Goal: Task Accomplishment & Management: Use online tool/utility

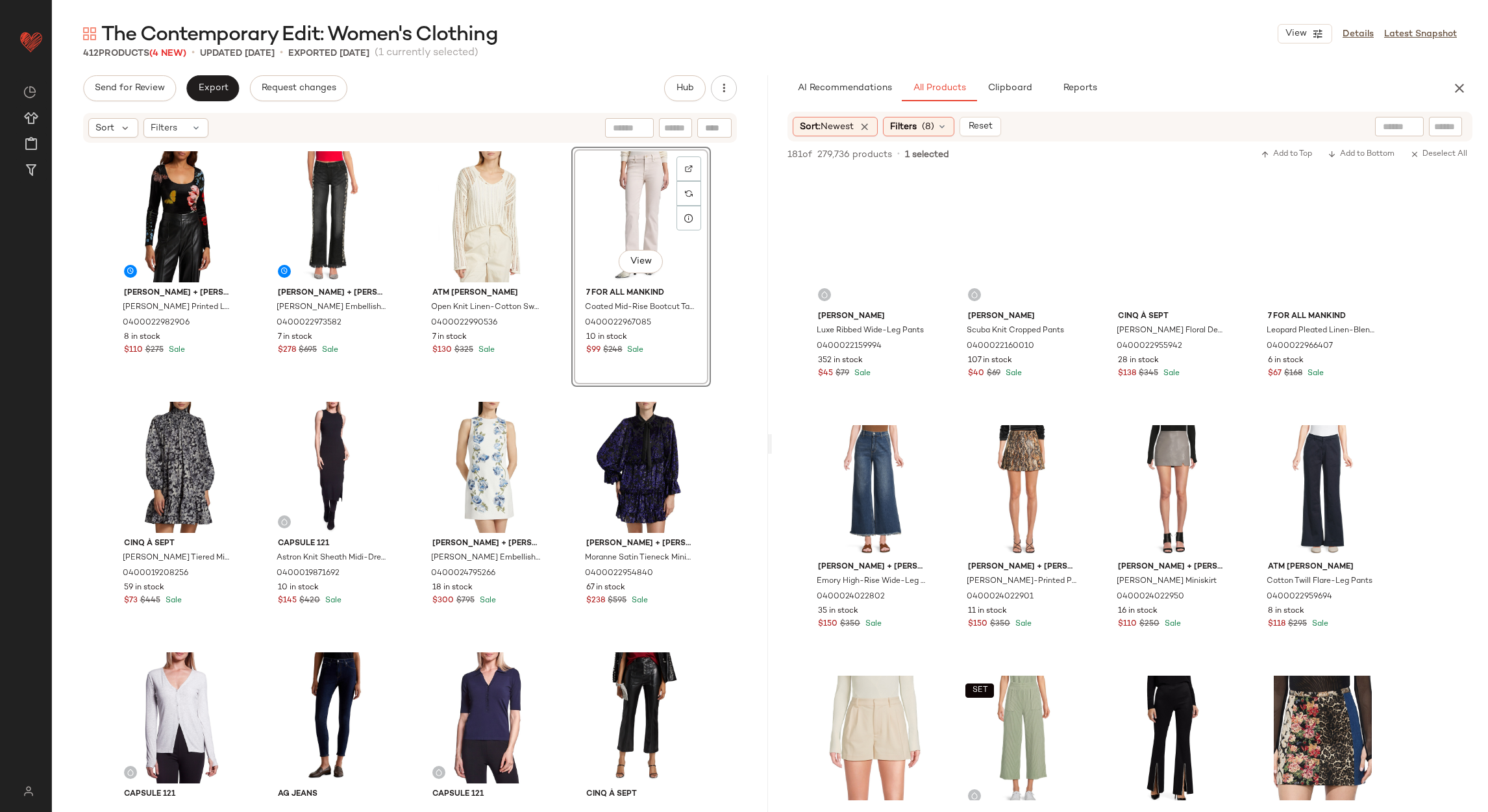
scroll to position [973, 0]
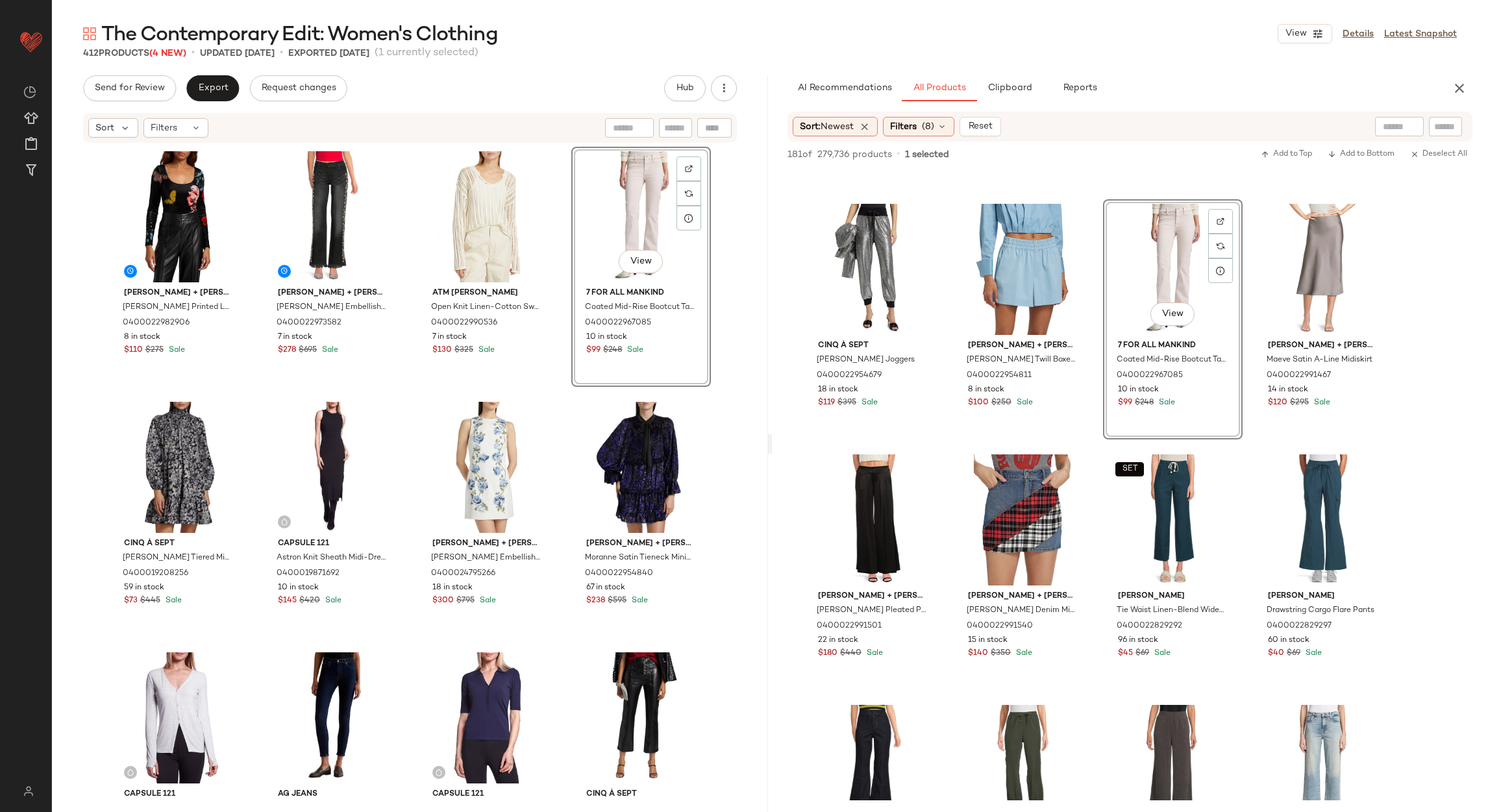
click at [1111, 32] on div "The Contemporary Edit: Women's Clothing View Details Latest Snapshot" at bounding box center [771, 34] width 1437 height 26
click at [899, 135] on div "Filters (8)" at bounding box center [919, 126] width 71 height 19
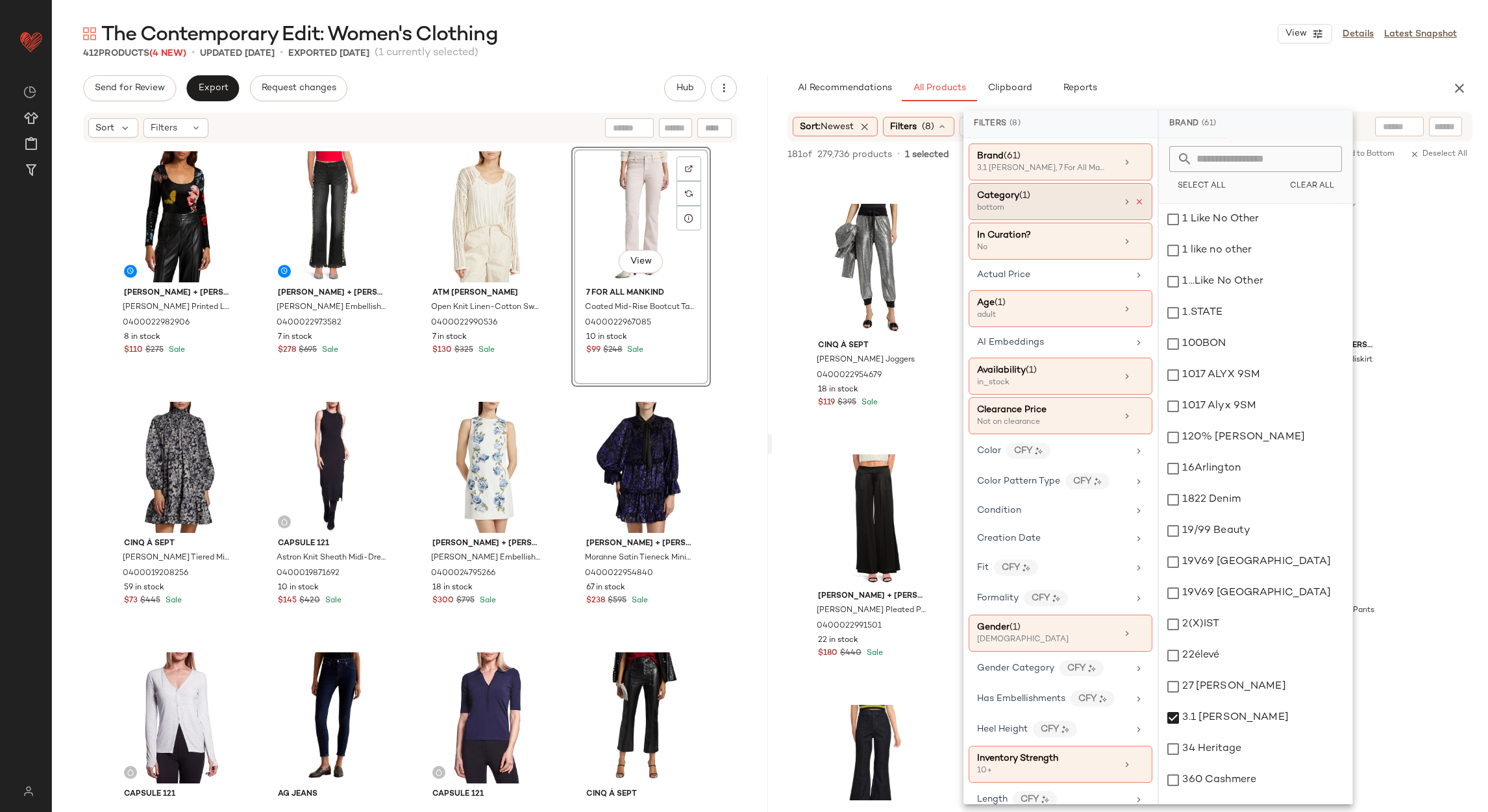
click at [1135, 198] on icon at bounding box center [1139, 202] width 9 height 9
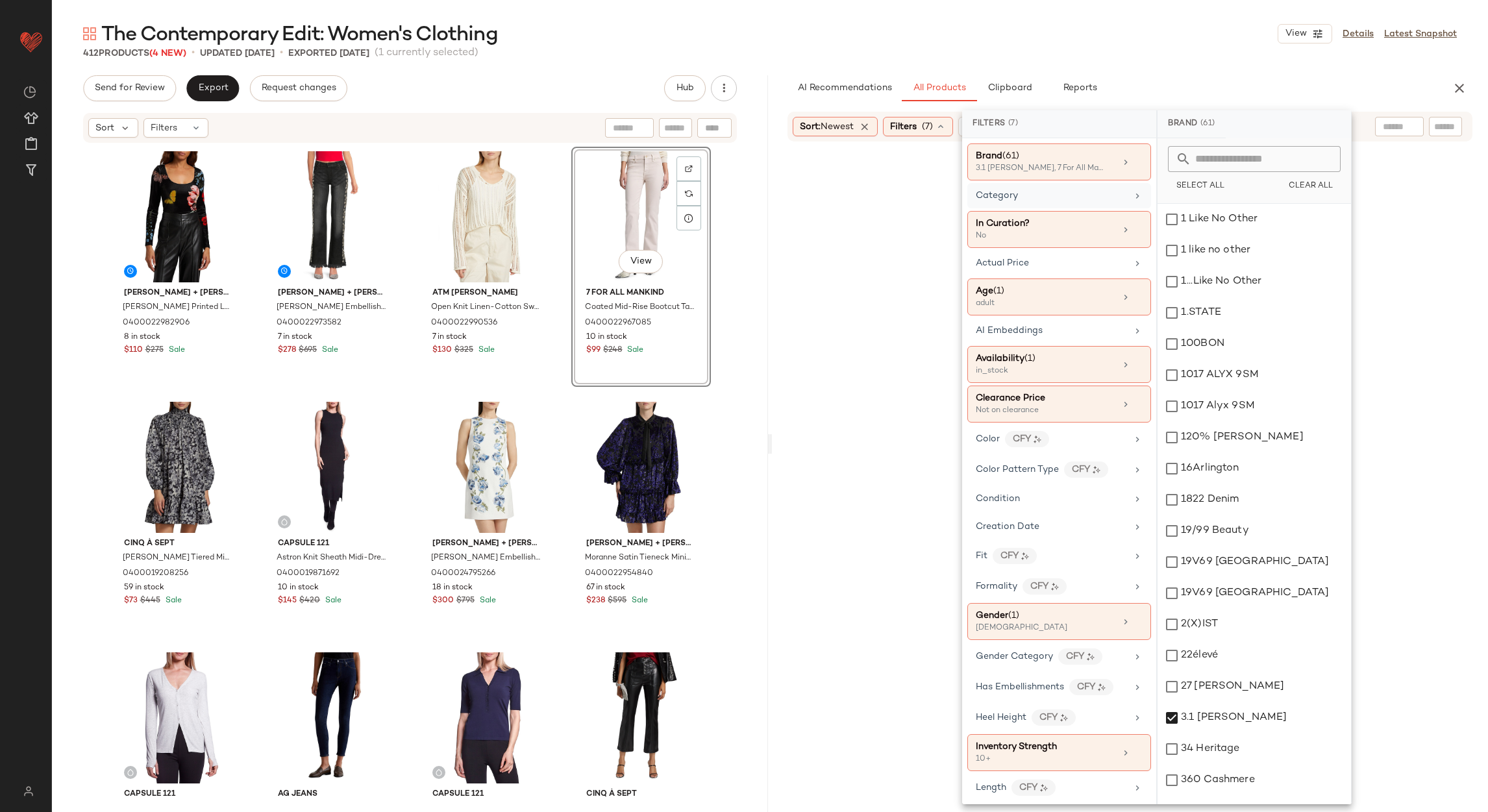
click at [1124, 211] on div "Category" at bounding box center [1059, 230] width 184 height 37
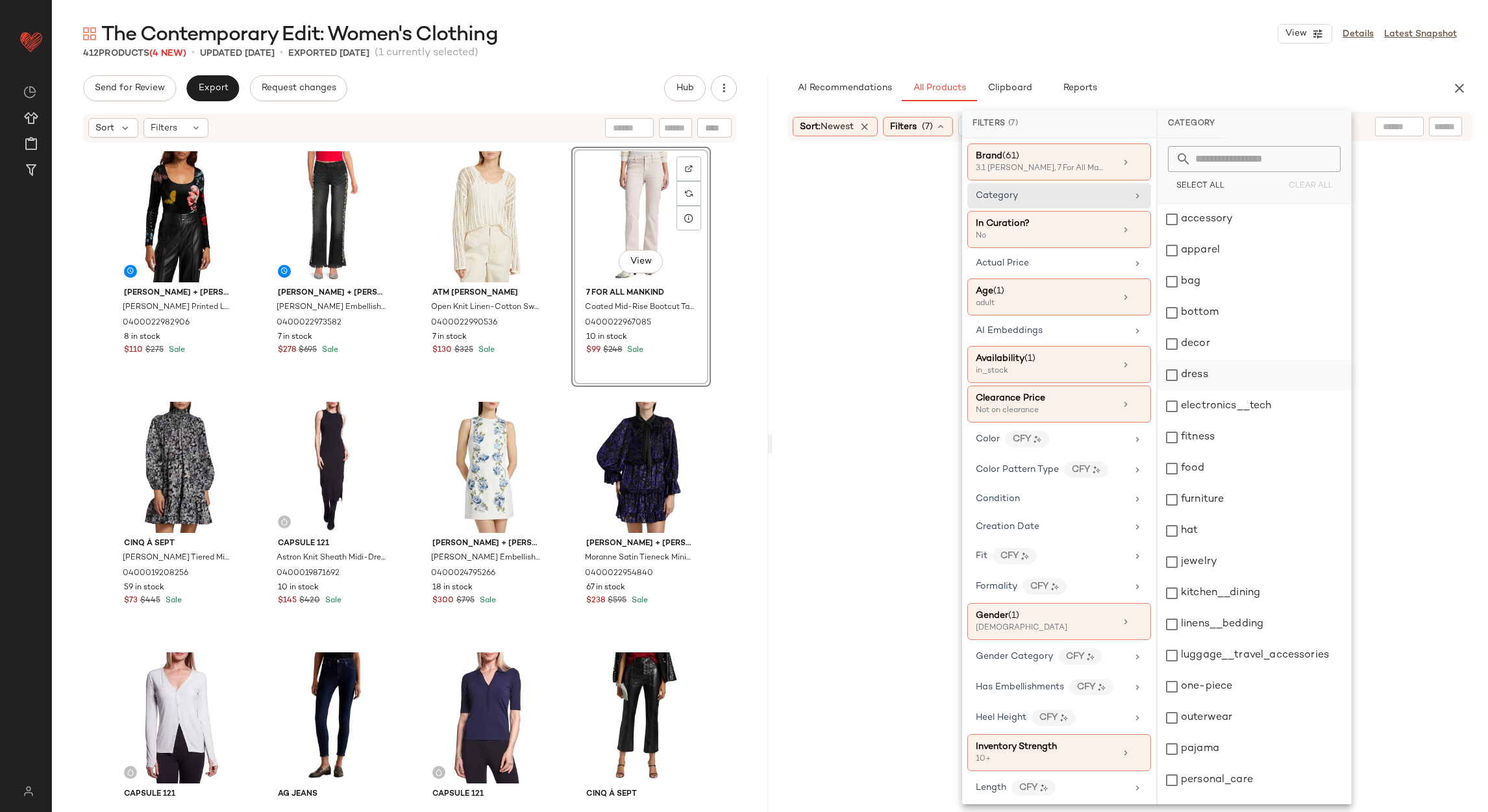
click at [1199, 377] on div "dress" at bounding box center [1255, 375] width 194 height 31
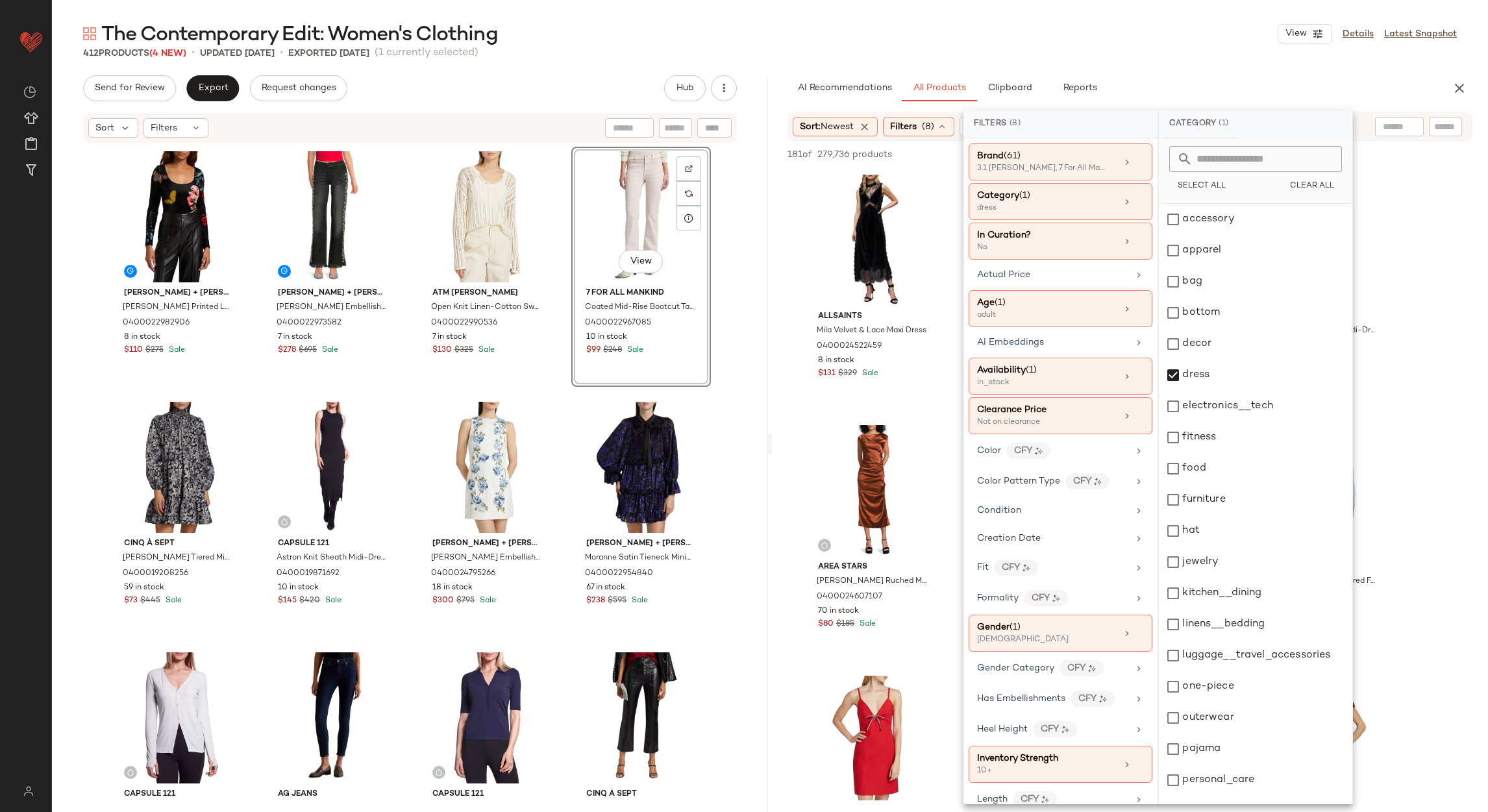
click at [1170, 67] on div "The Contemporary Edit: Women's Clothing View Details Latest Snapshot 412 Produc…" at bounding box center [771, 417] width 1437 height 792
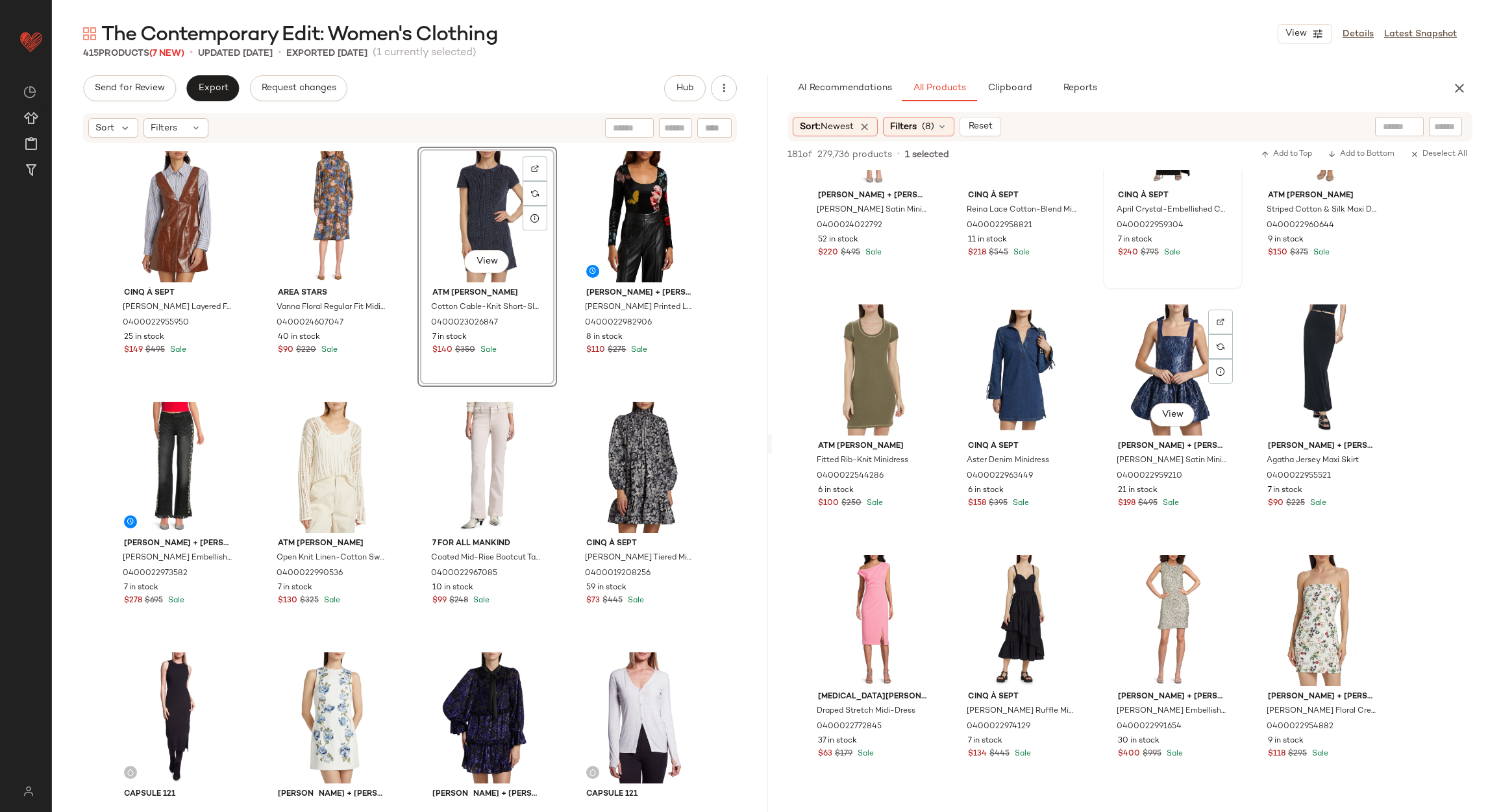
scroll to position [1168, 0]
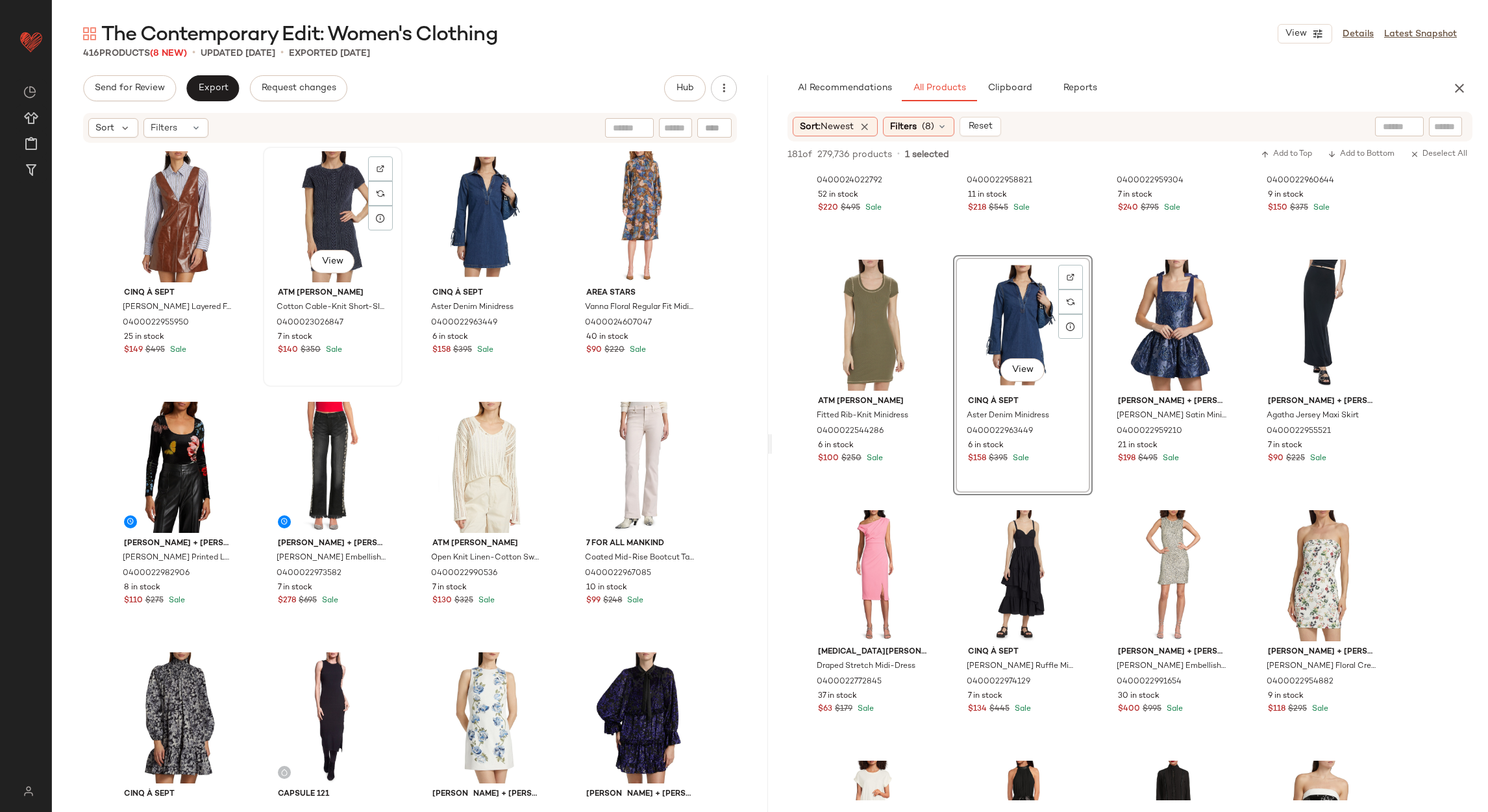
click at [332, 203] on div "View" at bounding box center [332, 217] width 130 height 131
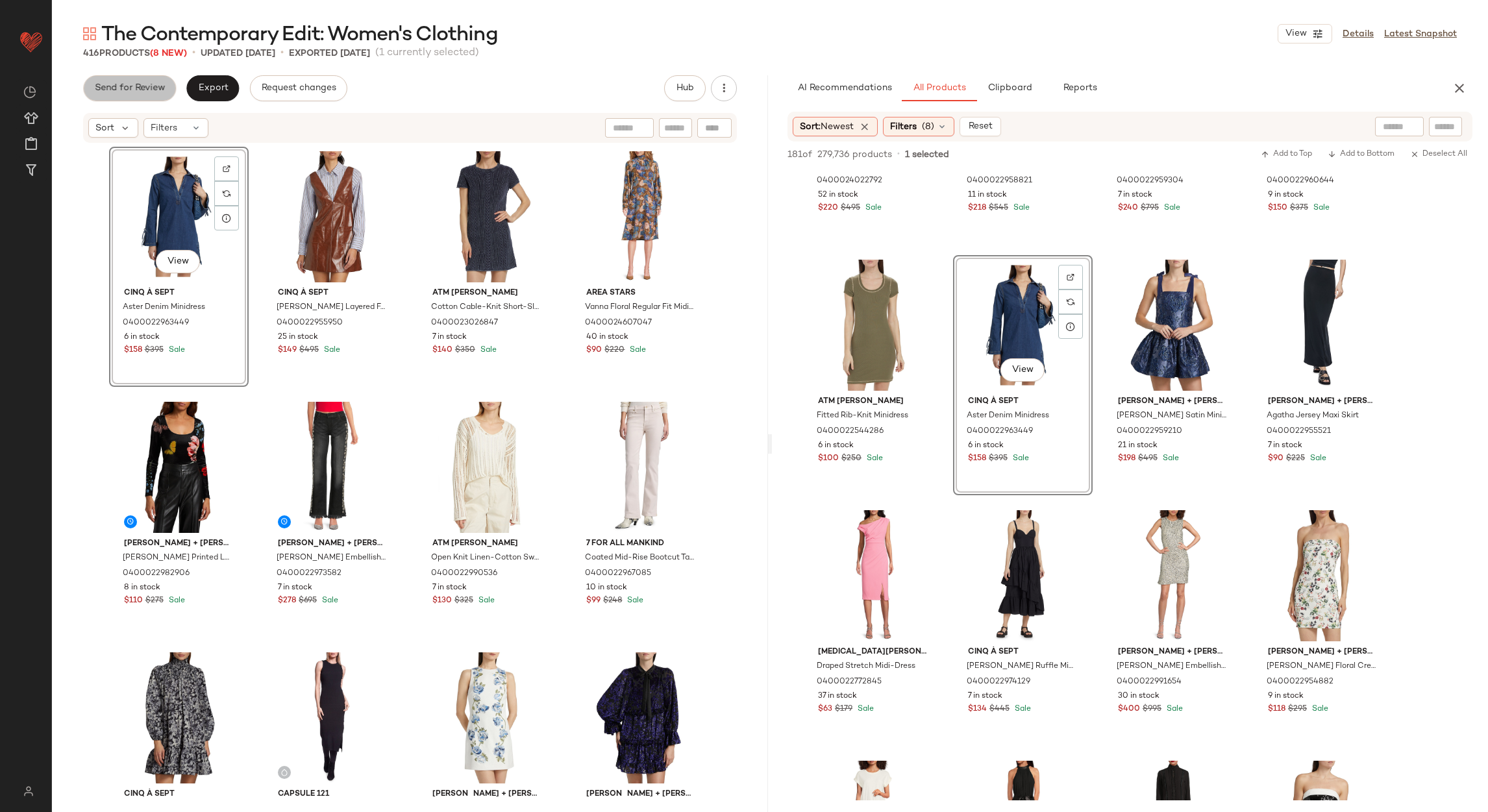
click at [104, 87] on span "Send for Review" at bounding box center [129, 88] width 70 height 11
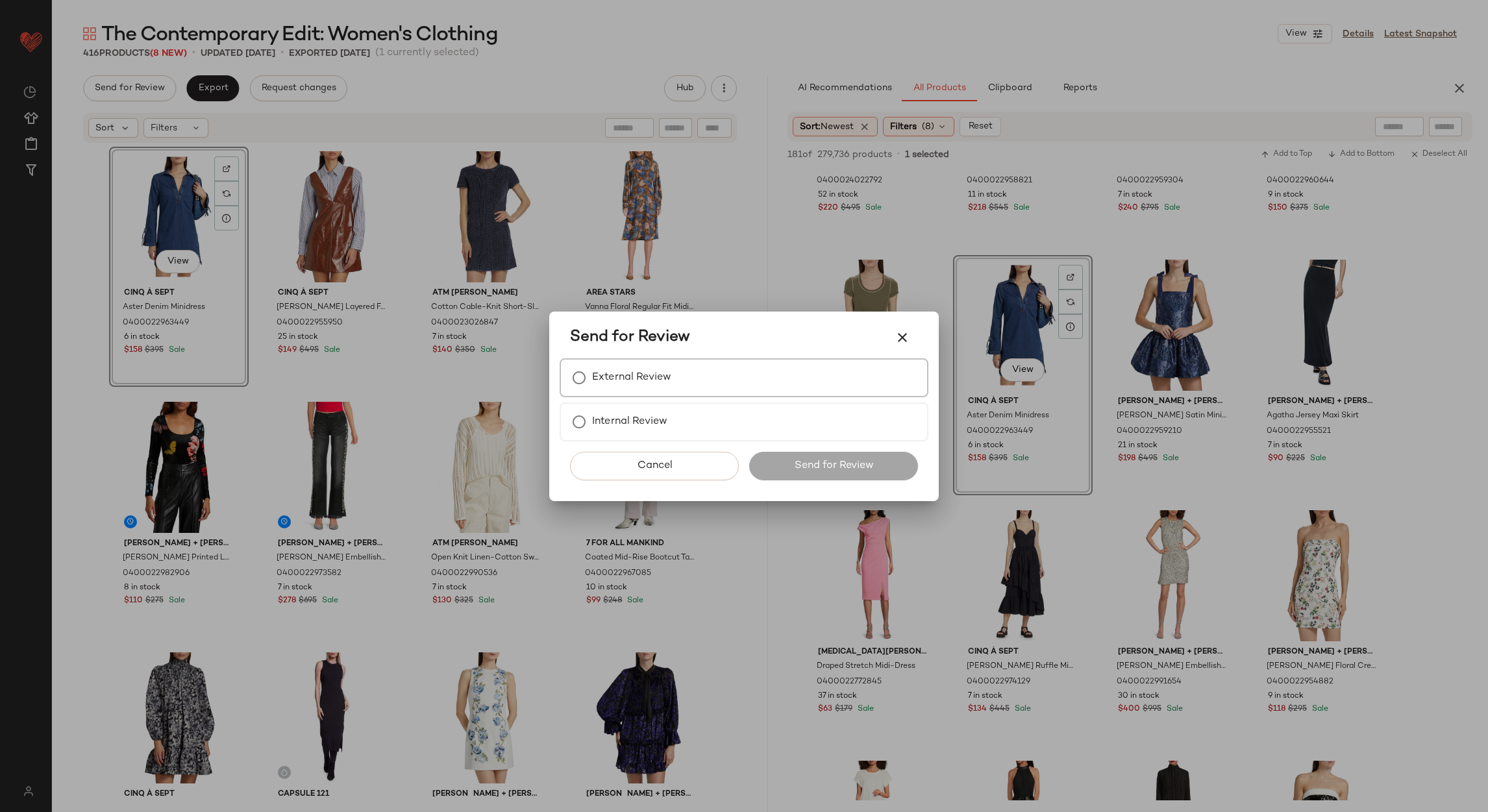
click at [637, 389] on label "External Review" at bounding box center [632, 377] width 79 height 26
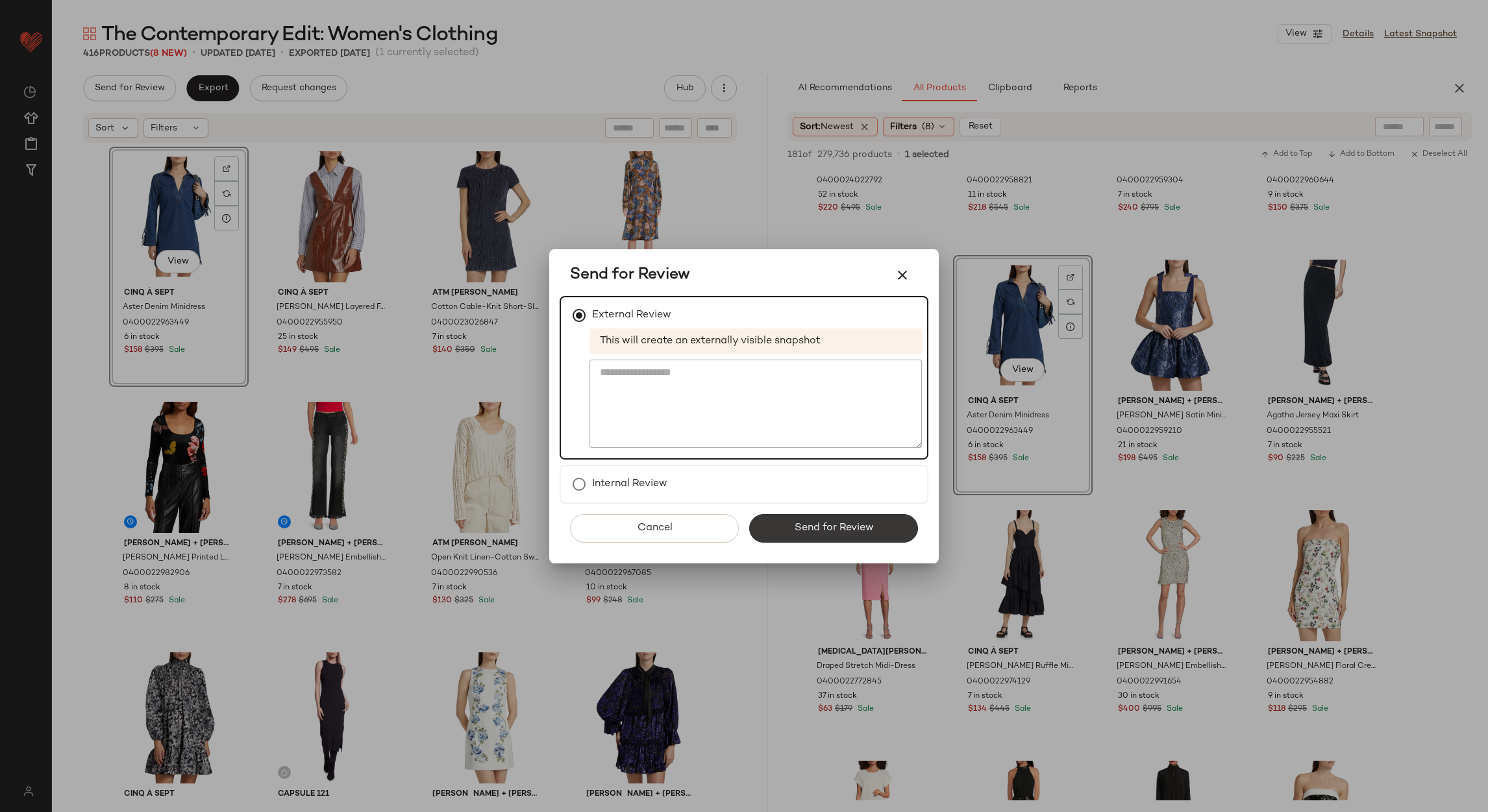
click at [813, 528] on span "Send for Review" at bounding box center [833, 528] width 80 height 13
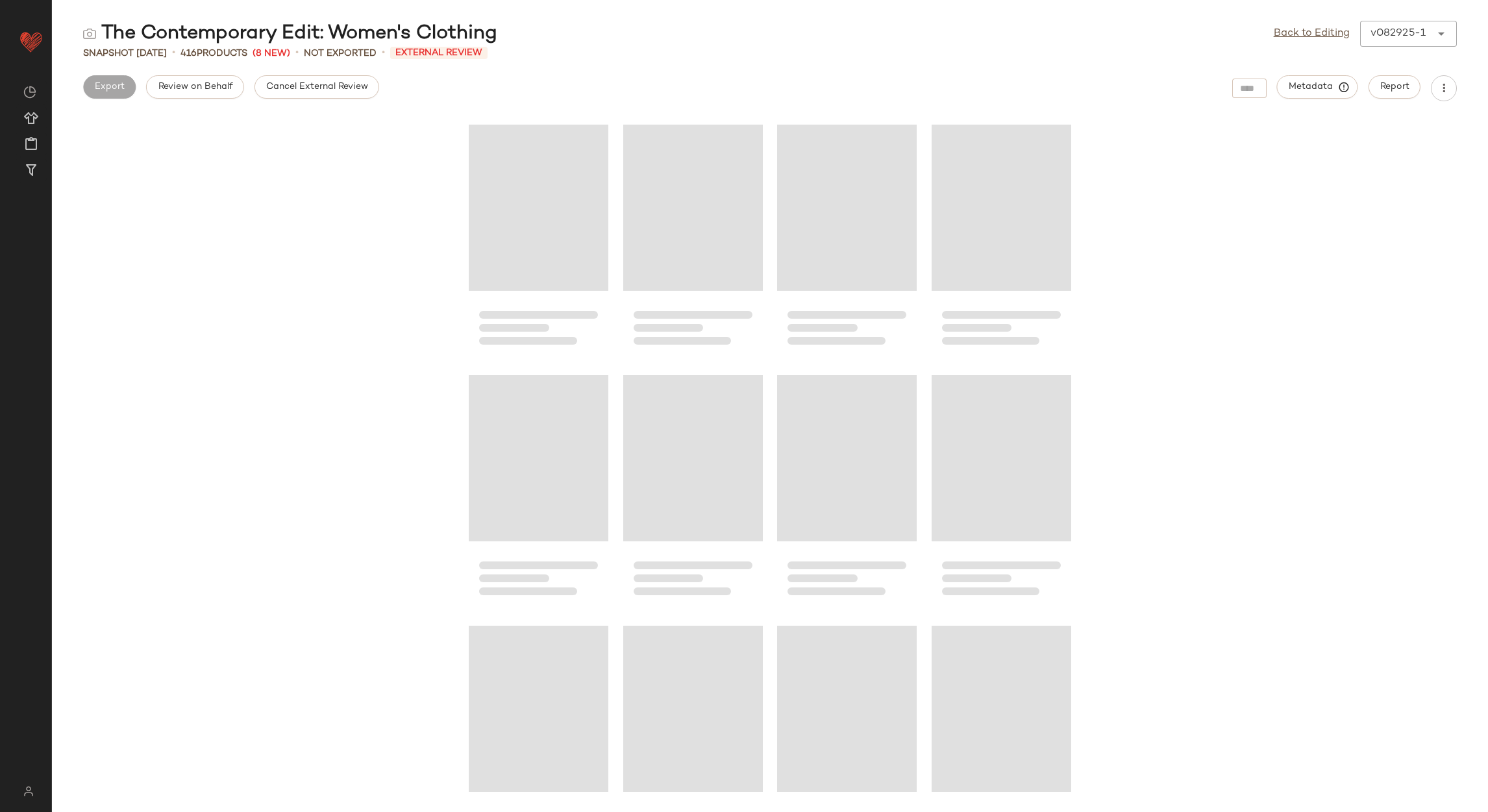
click at [317, 94] on button "Cancel External Review" at bounding box center [316, 87] width 124 height 23
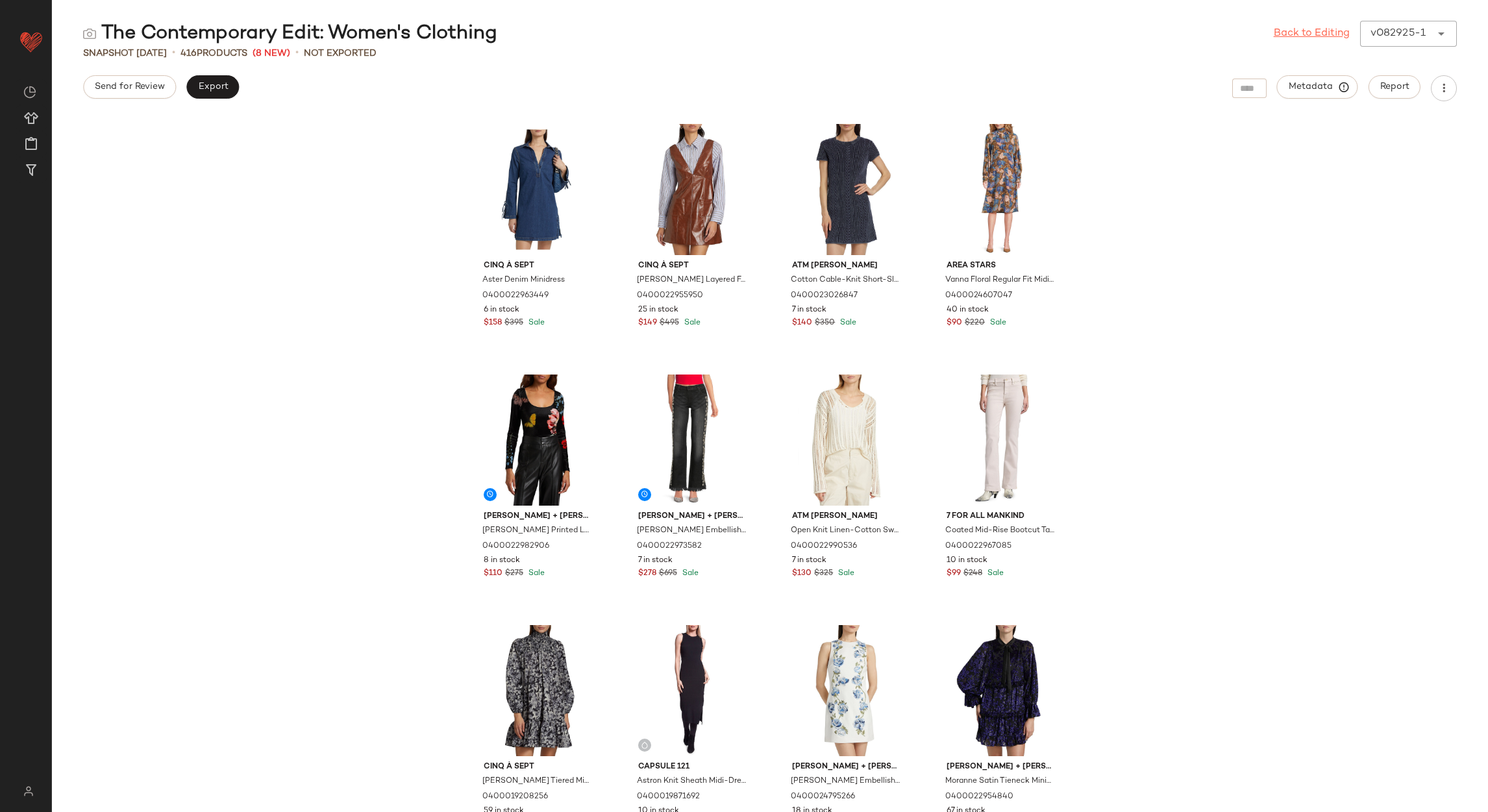
click at [1331, 36] on link "Back to Editing" at bounding box center [1312, 34] width 76 height 15
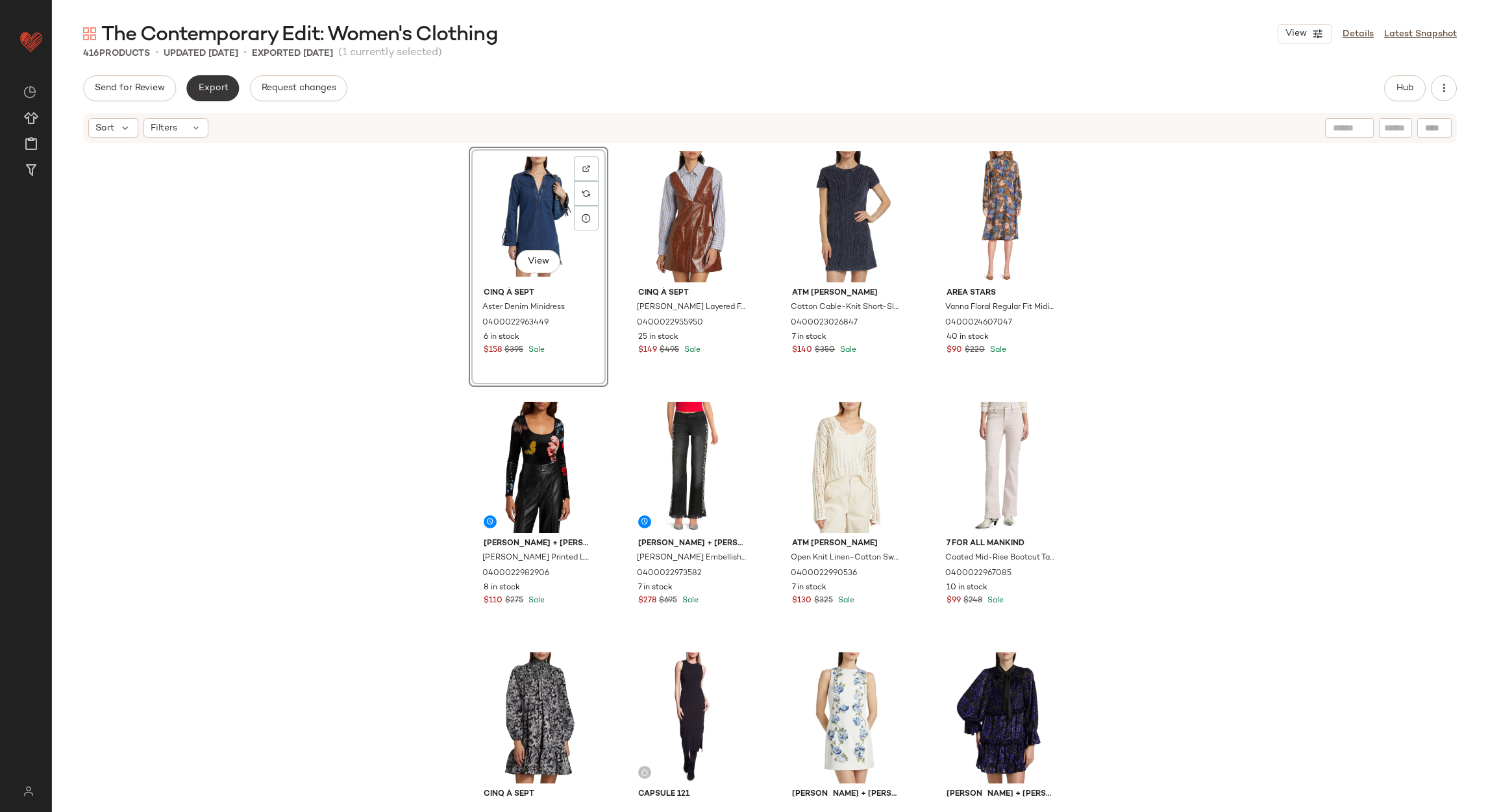
click at [223, 78] on button "Export" at bounding box center [212, 88] width 53 height 26
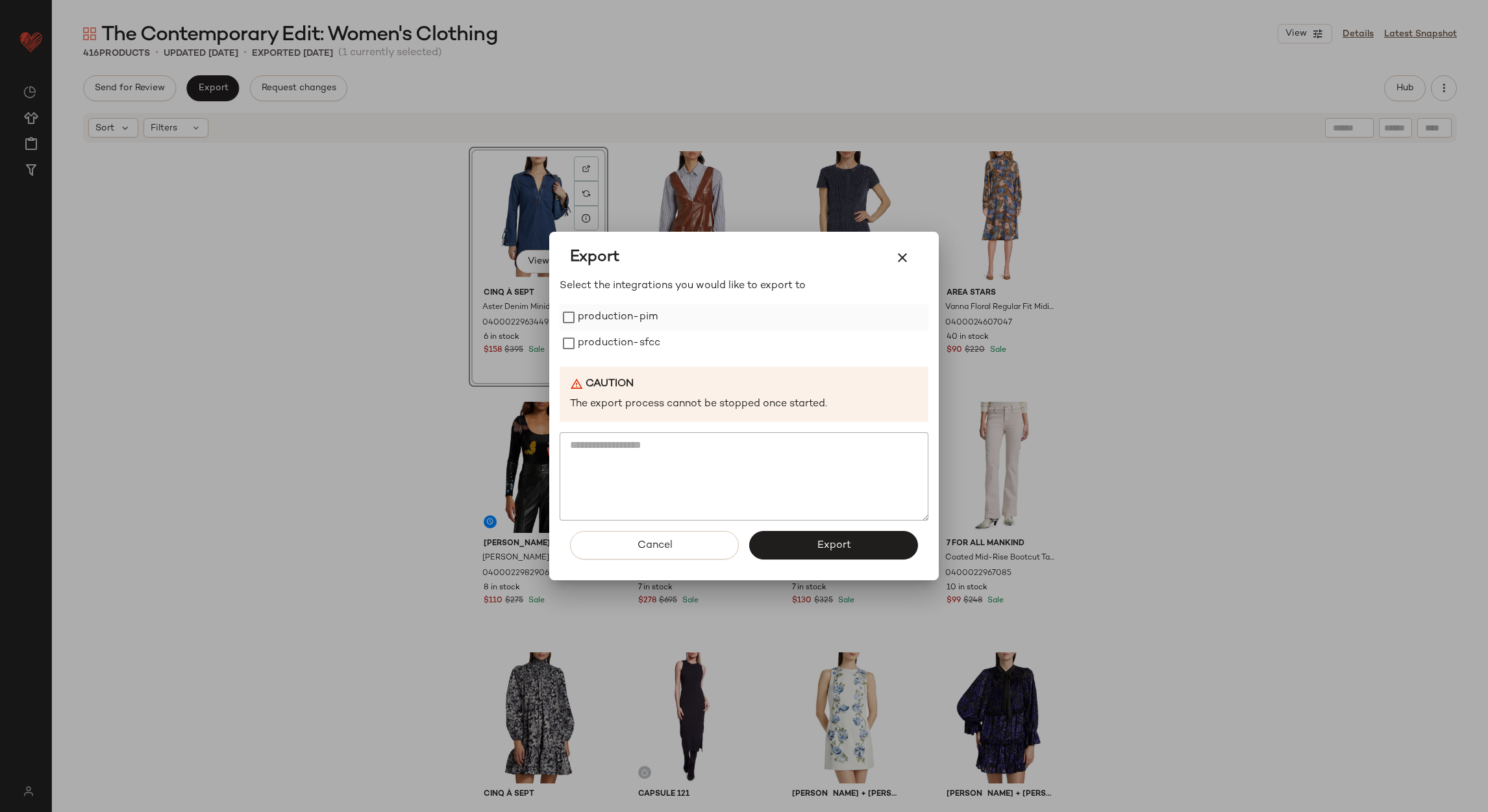
click at [578, 329] on label "production-pim" at bounding box center [617, 317] width 80 height 26
click at [582, 343] on label "production-sfcc" at bounding box center [619, 343] width 83 height 26
click at [820, 540] on span "Export" at bounding box center [833, 546] width 35 height 13
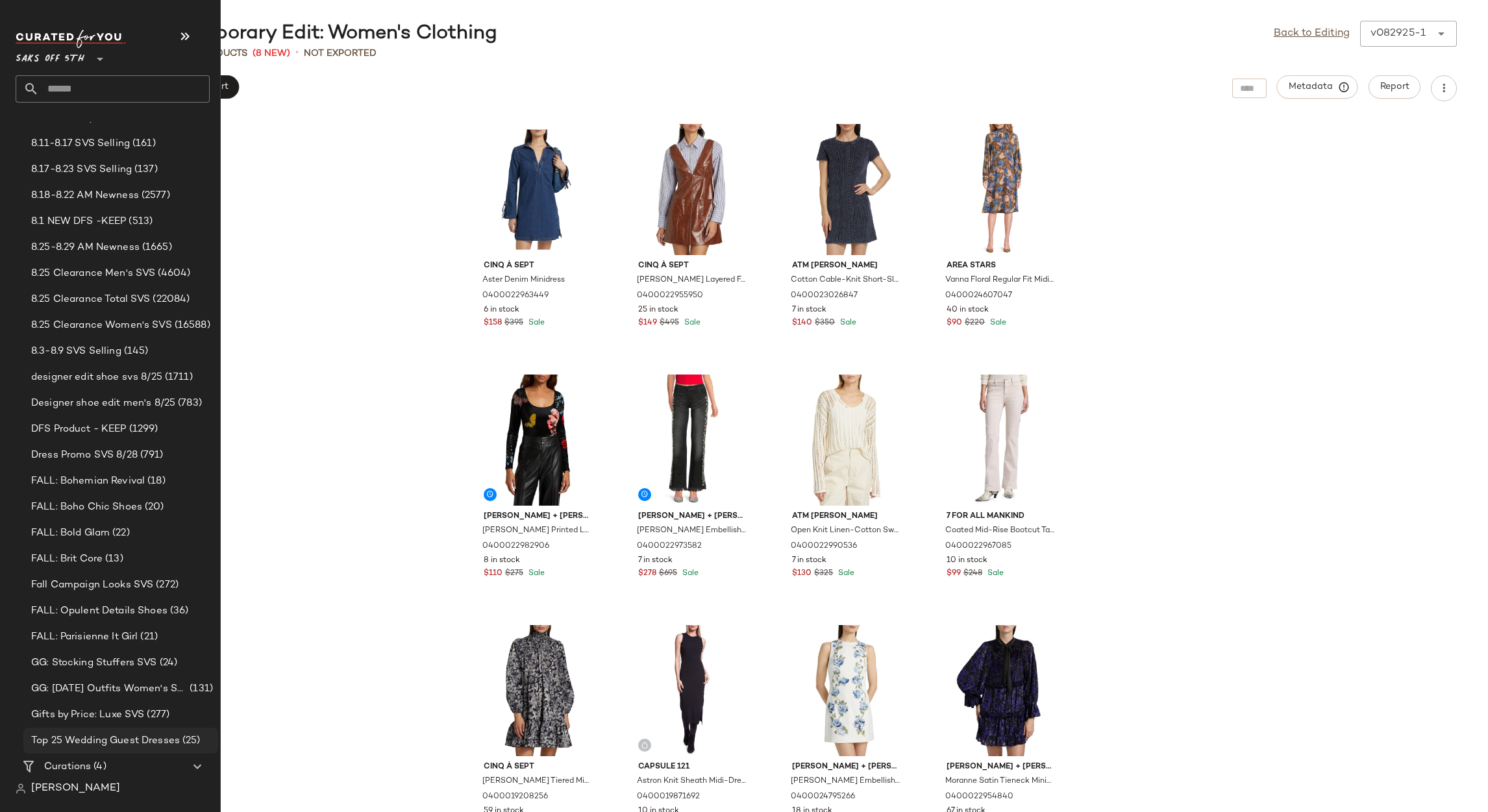
scroll to position [203, 0]
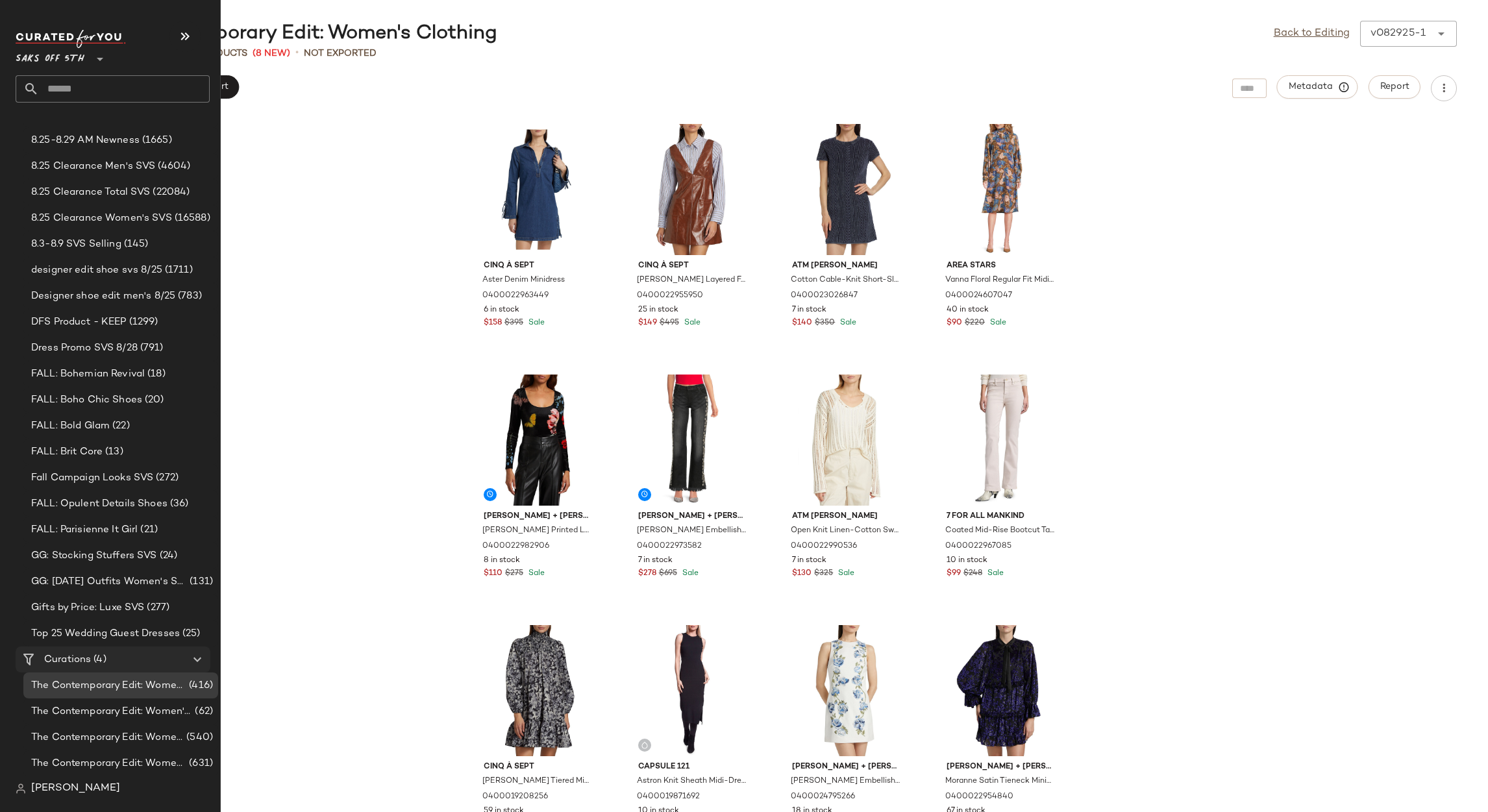
click at [83, 654] on span "Curations" at bounding box center [68, 660] width 46 height 14
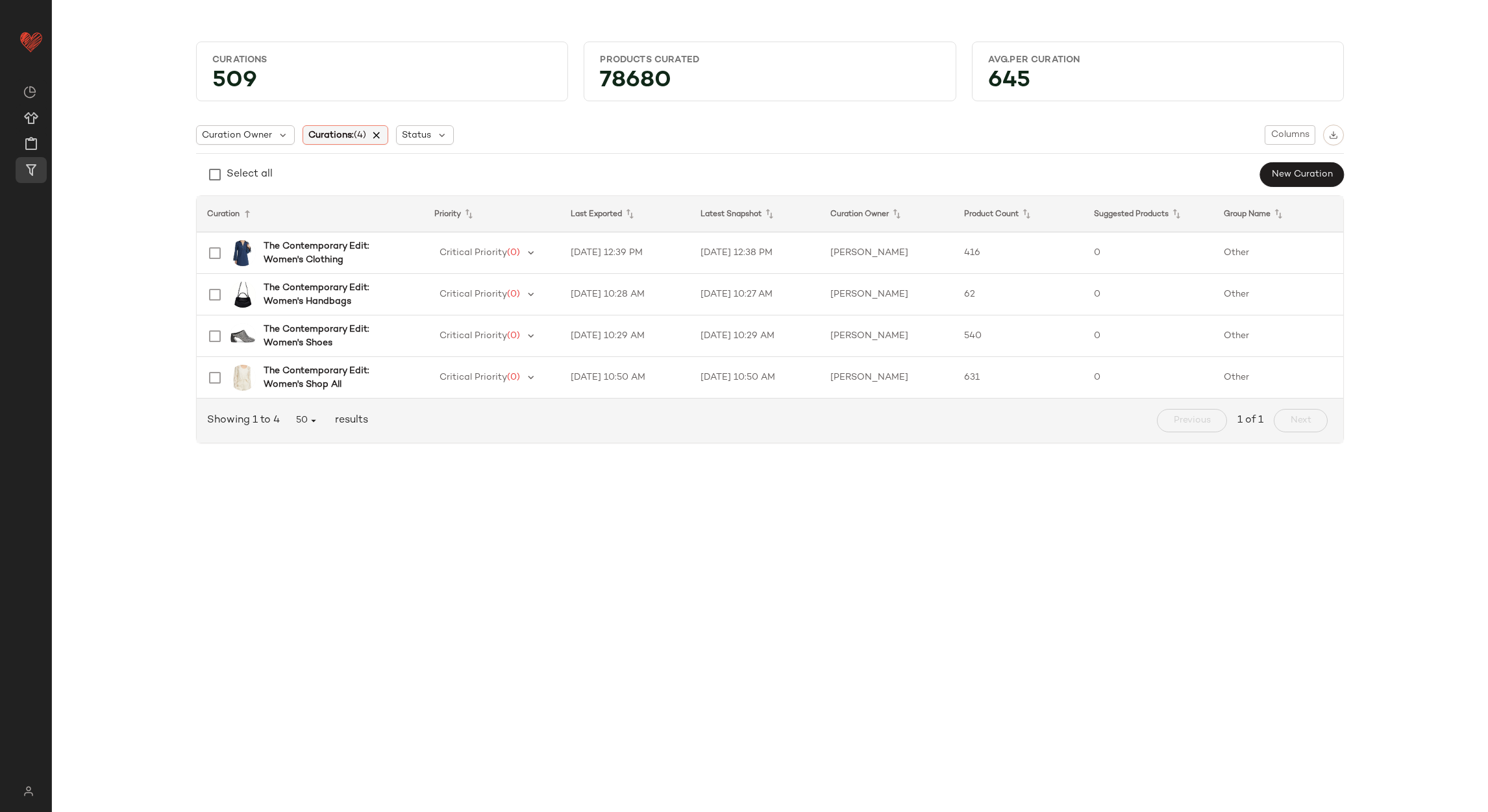
click at [381, 135] on icon at bounding box center [377, 135] width 12 height 12
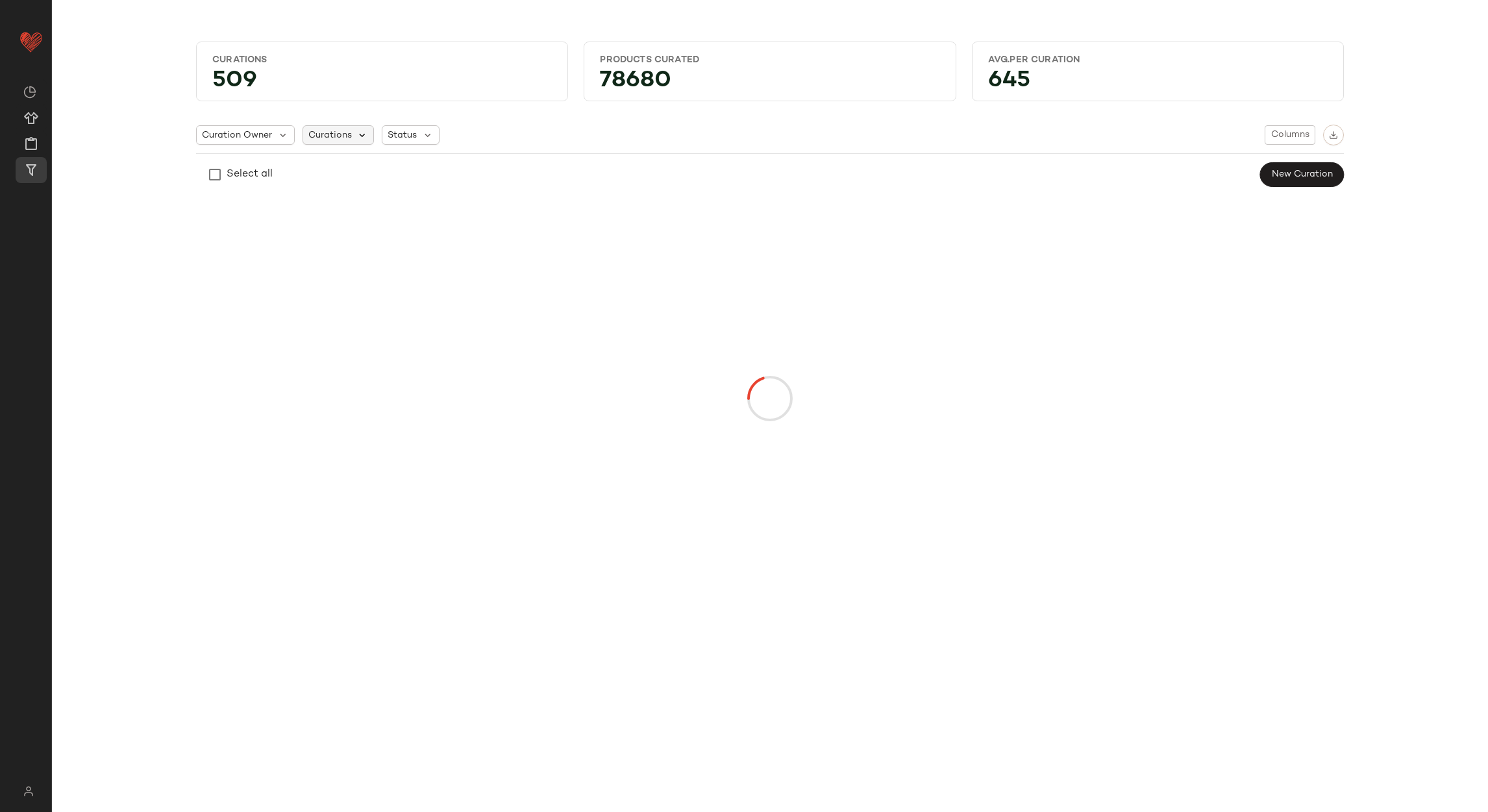
click at [357, 132] on icon at bounding box center [363, 135] width 12 height 12
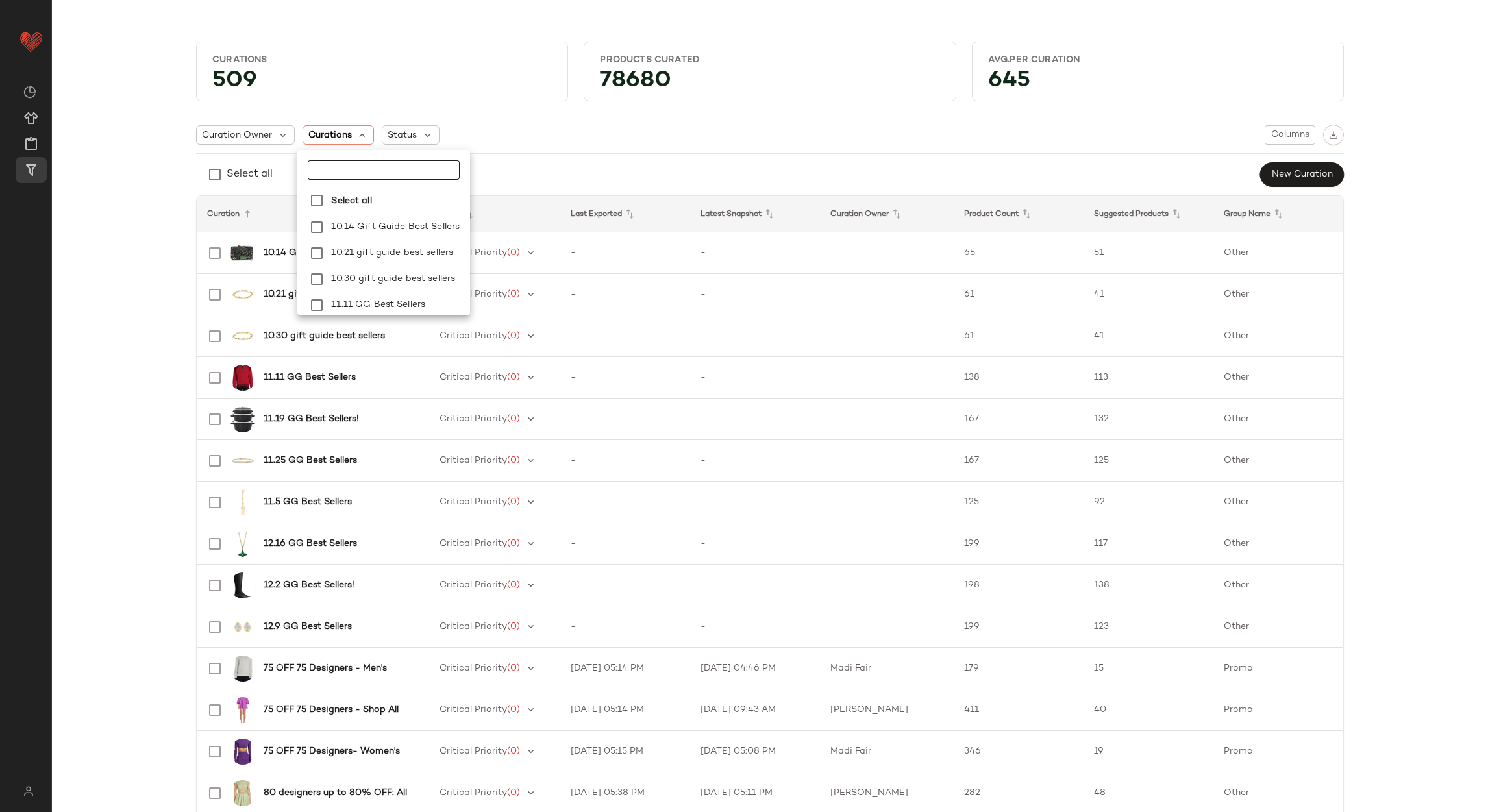
click at [373, 160] on input "text" at bounding box center [384, 170] width 152 height 19
type input "*********"
click at [403, 198] on span ": Women's Dresses" at bounding box center [419, 192] width 83 height 26
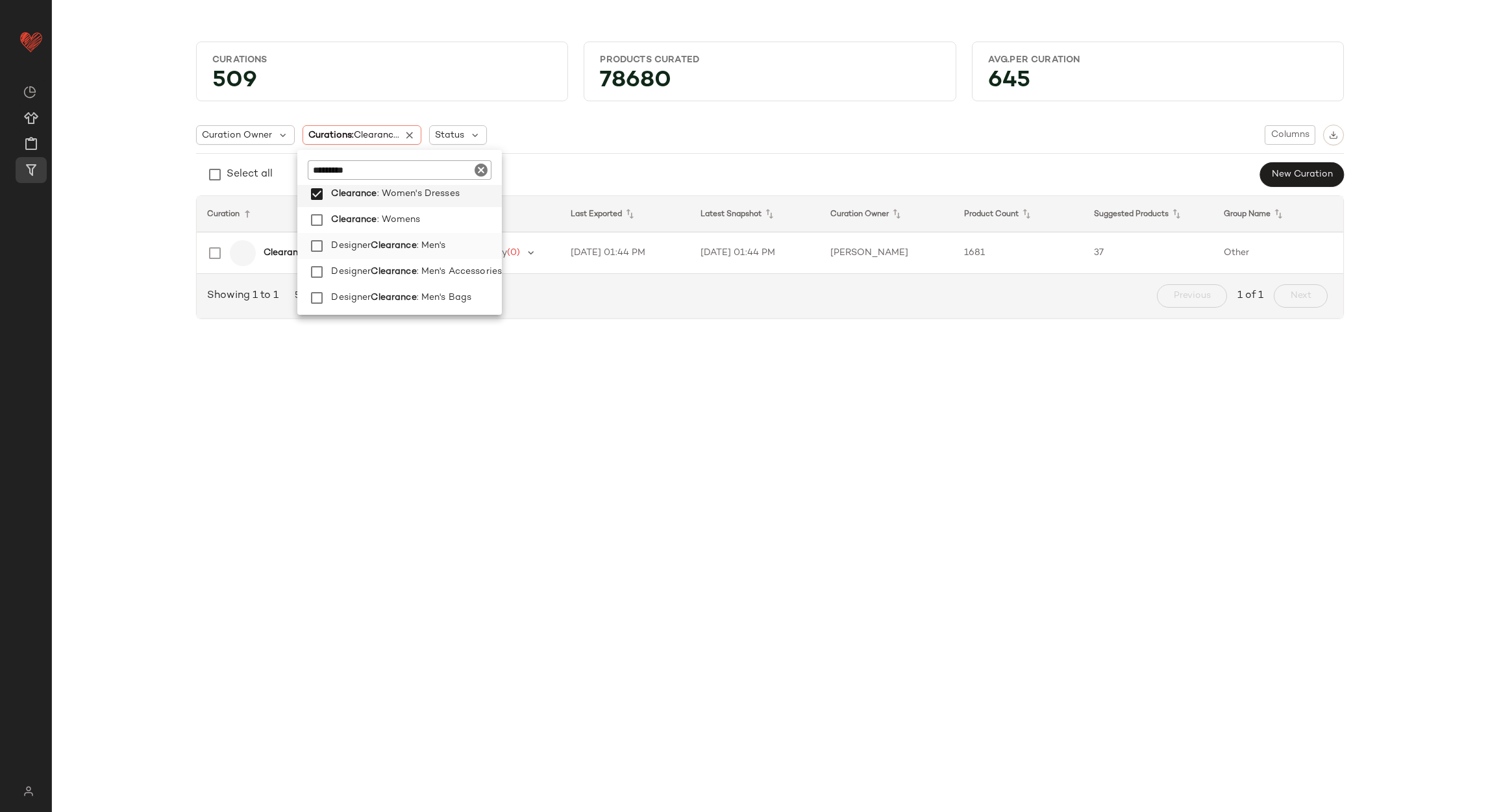
click at [405, 246] on span "Clearance" at bounding box center [393, 246] width 45 height 26
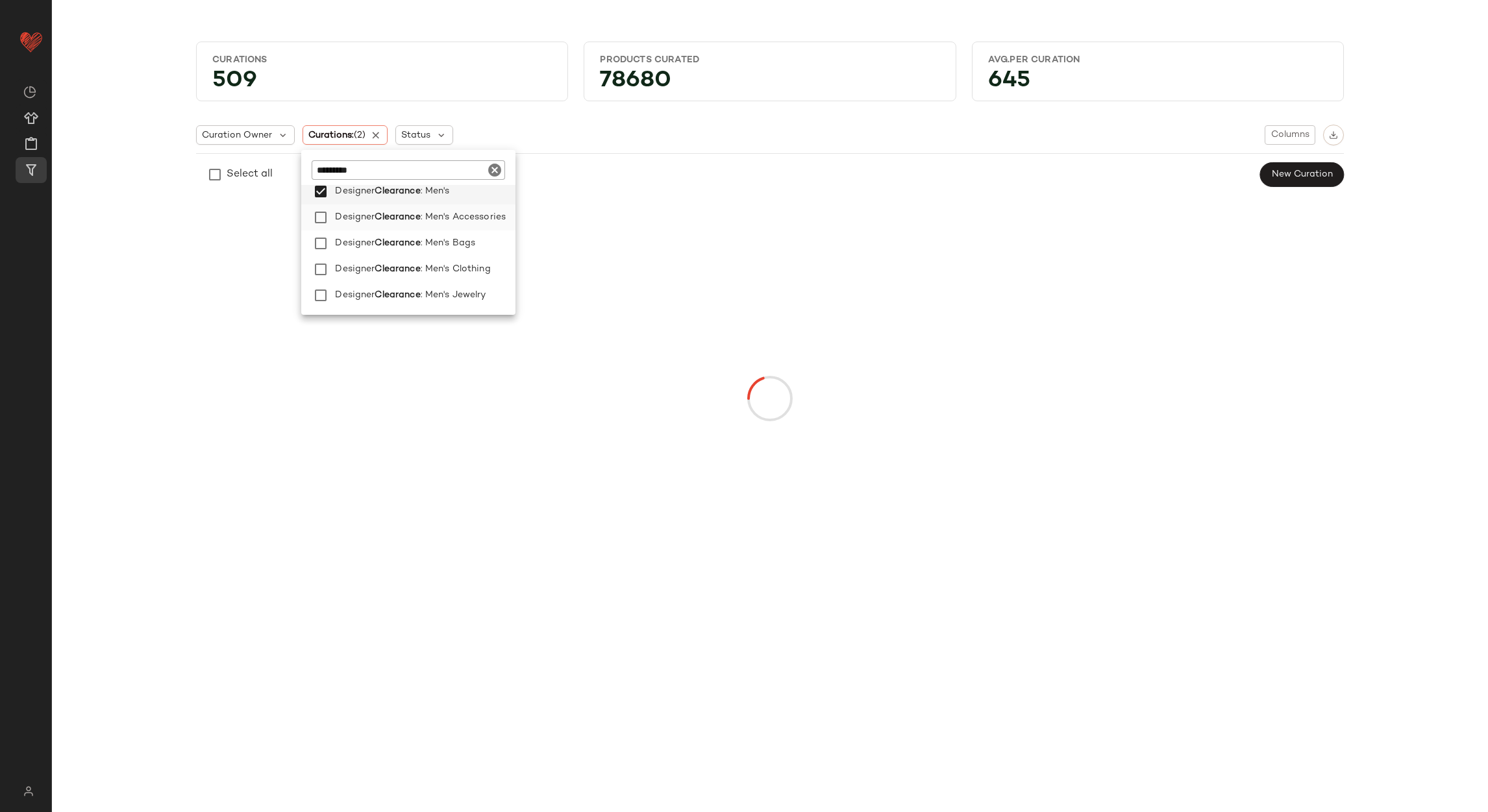
scroll to position [387, 0]
click at [423, 226] on span ": Men's Clothing" at bounding box center [455, 227] width 70 height 26
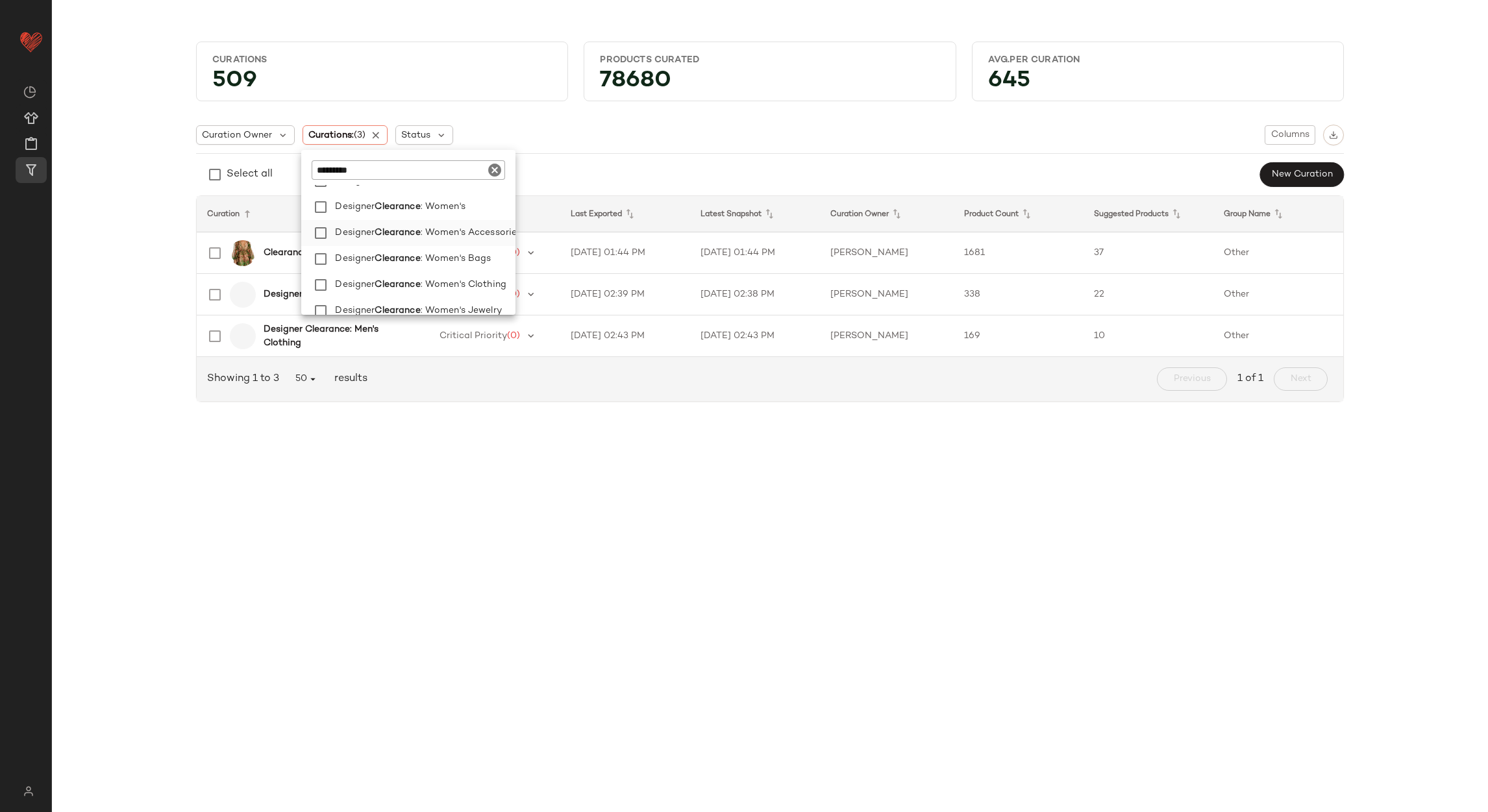
click at [434, 230] on span ": Women's Accessories" at bounding box center [471, 232] width 101 height 26
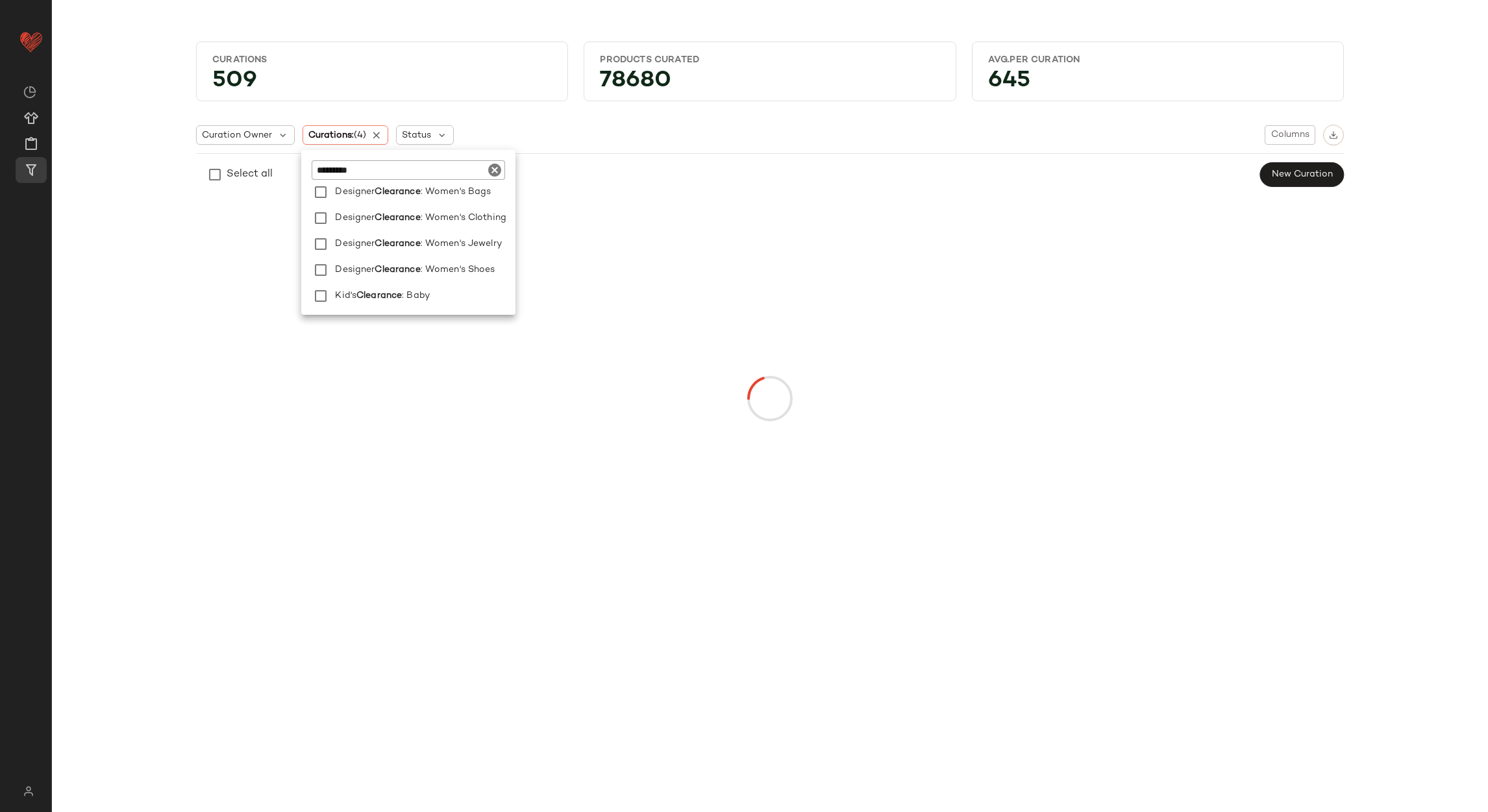
scroll to position [582, 0]
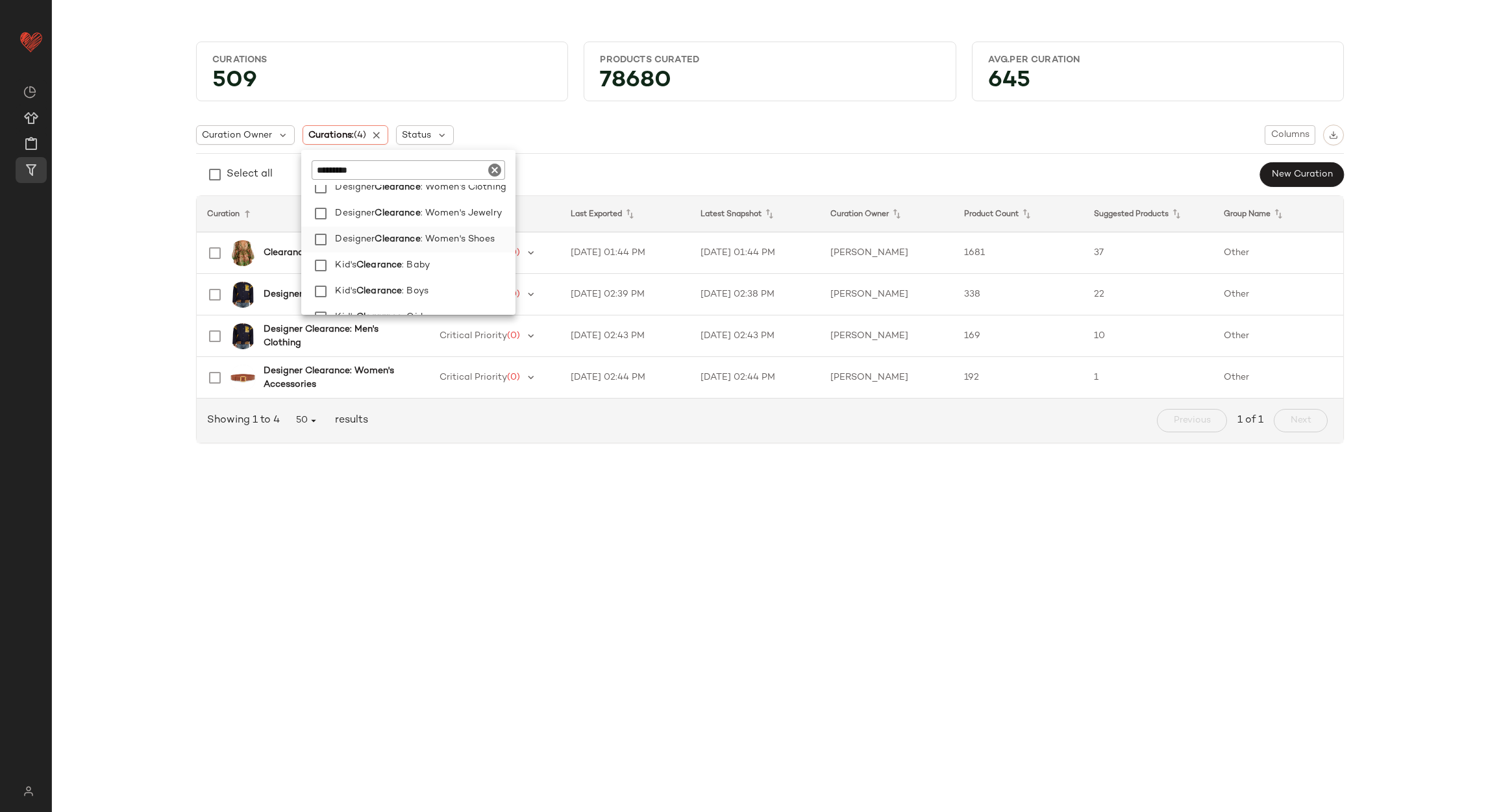
click at [429, 237] on span ": Women's Shoes" at bounding box center [457, 239] width 74 height 26
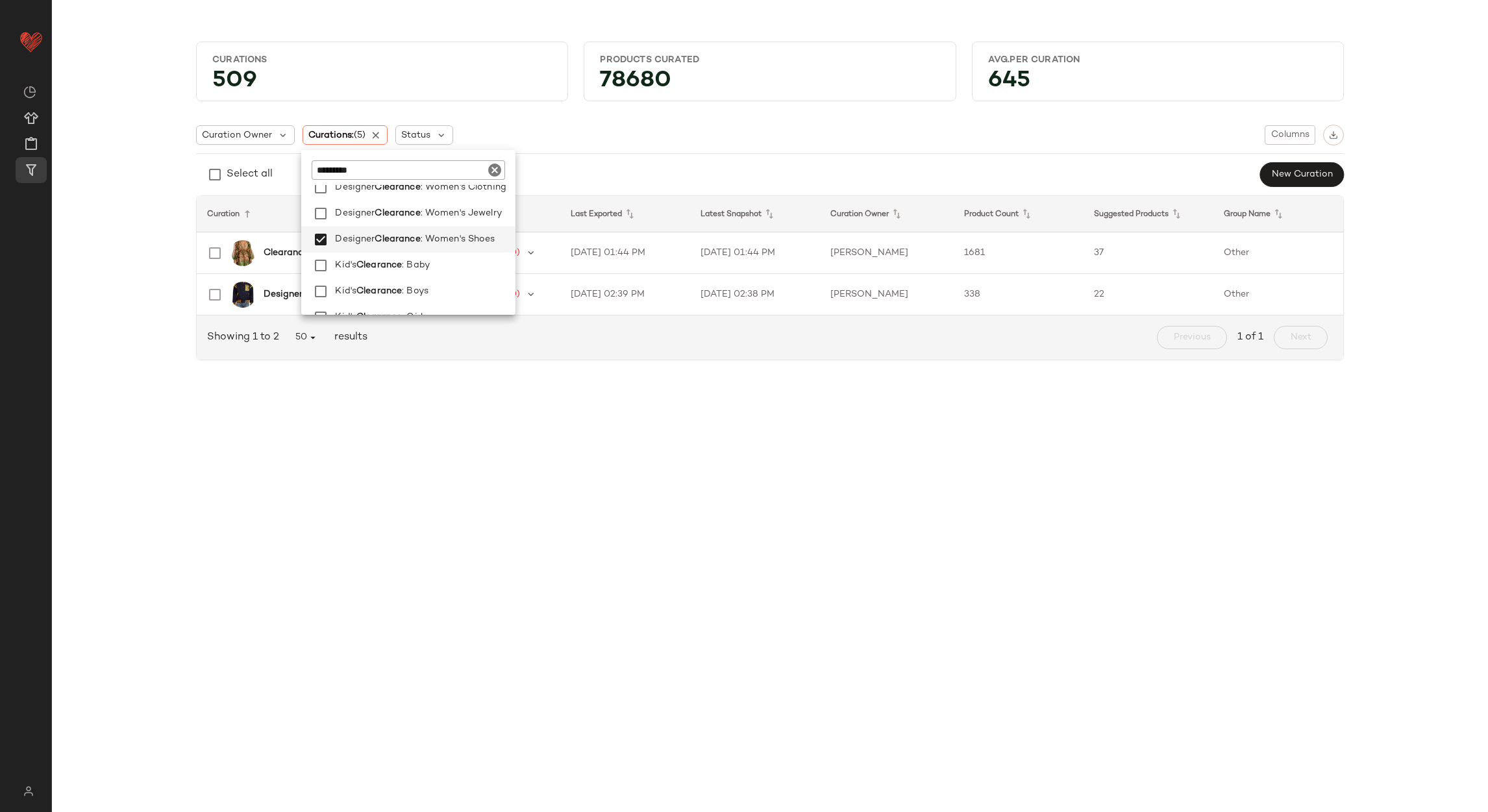
click at [585, 382] on div "Curations 509 Products Curated 78680 Avg.per Curation 645 Curation Owner Curati…" at bounding box center [771, 417] width 1437 height 792
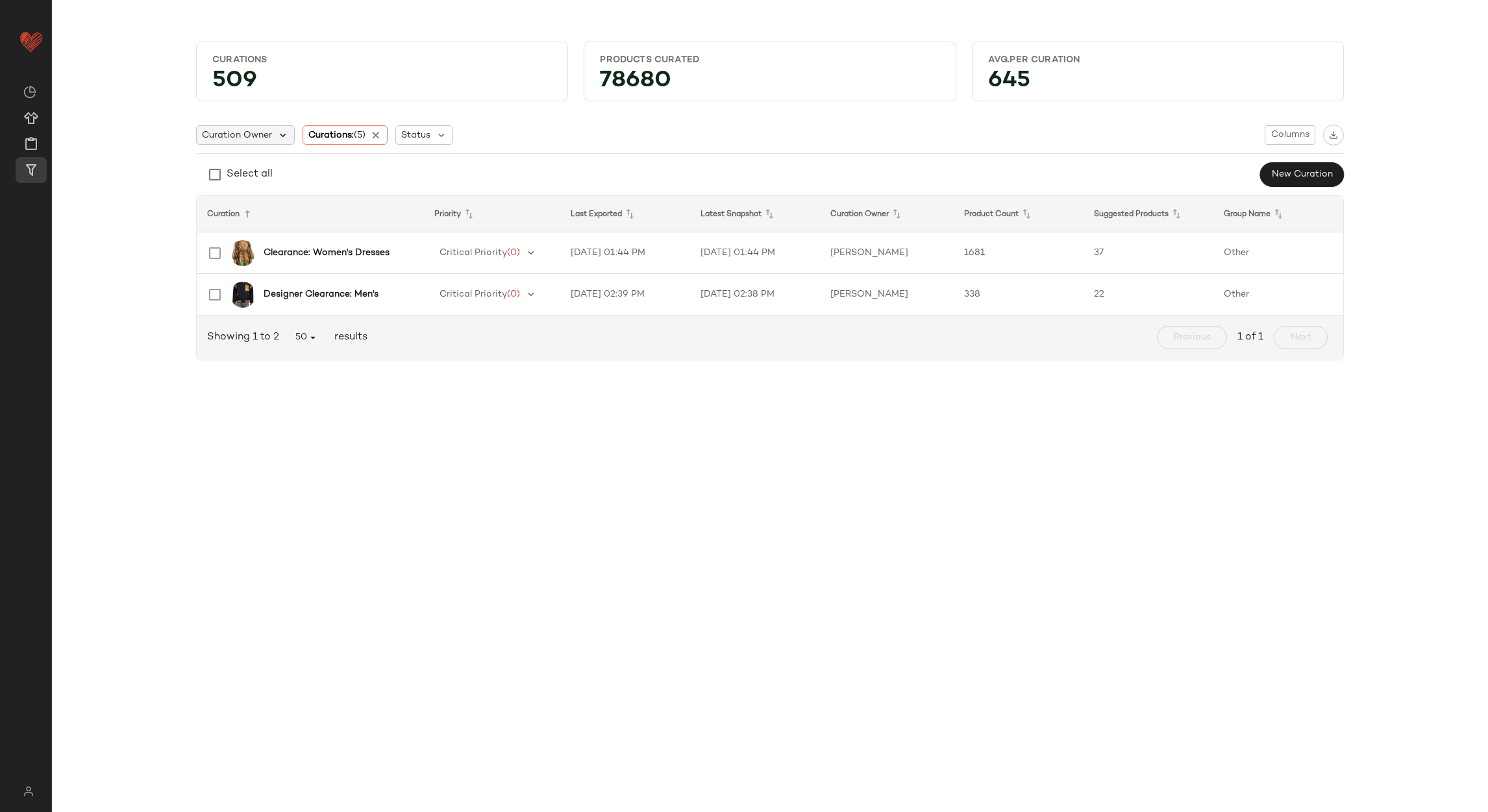
click at [278, 136] on icon at bounding box center [284, 135] width 12 height 12
click at [139, 198] on div "Curations 509 Products Curated 78680 Avg.per Curation 645 Curation Owner Curati…" at bounding box center [771, 205] width 1416 height 350
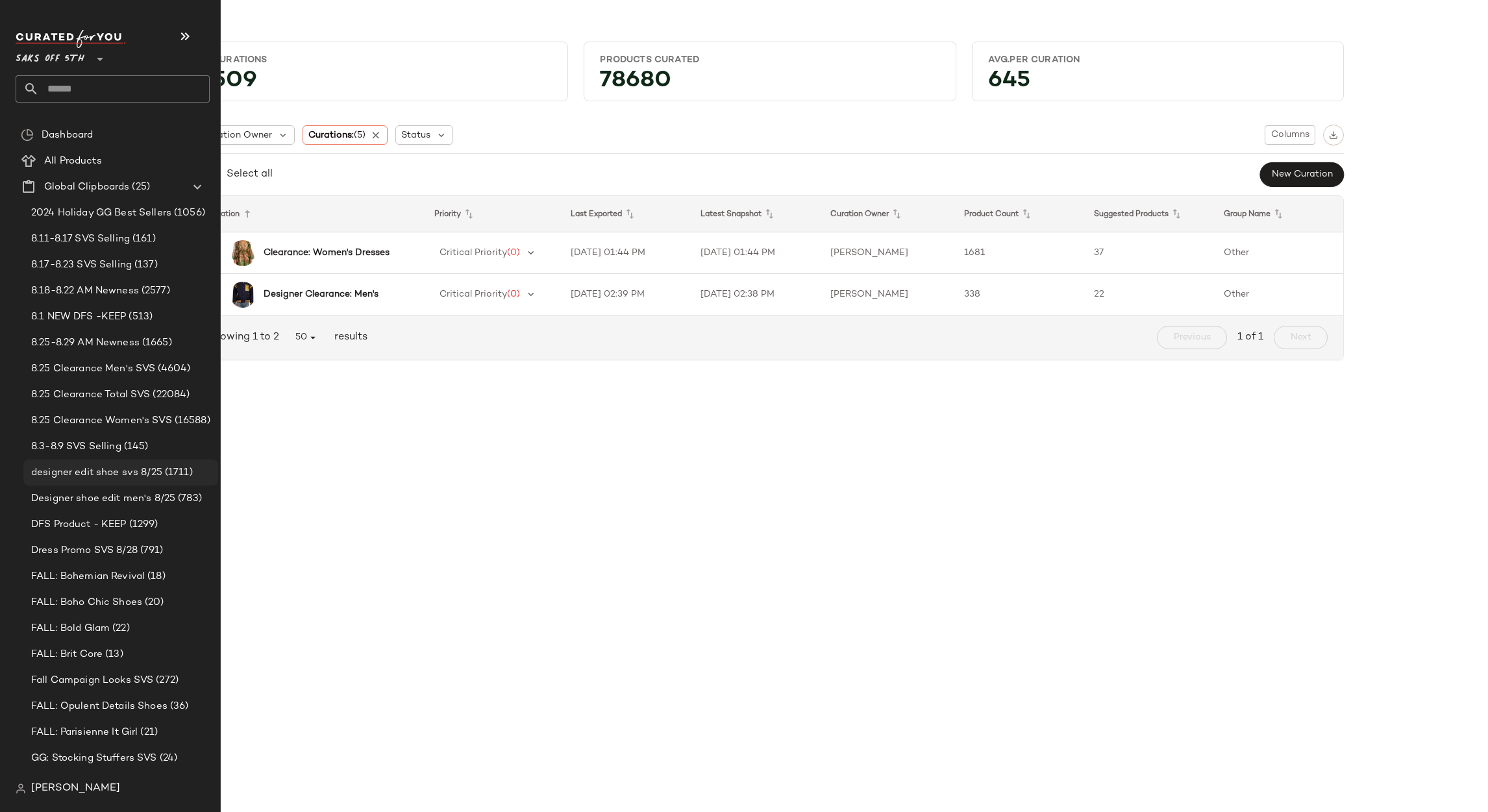
scroll to position [203, 0]
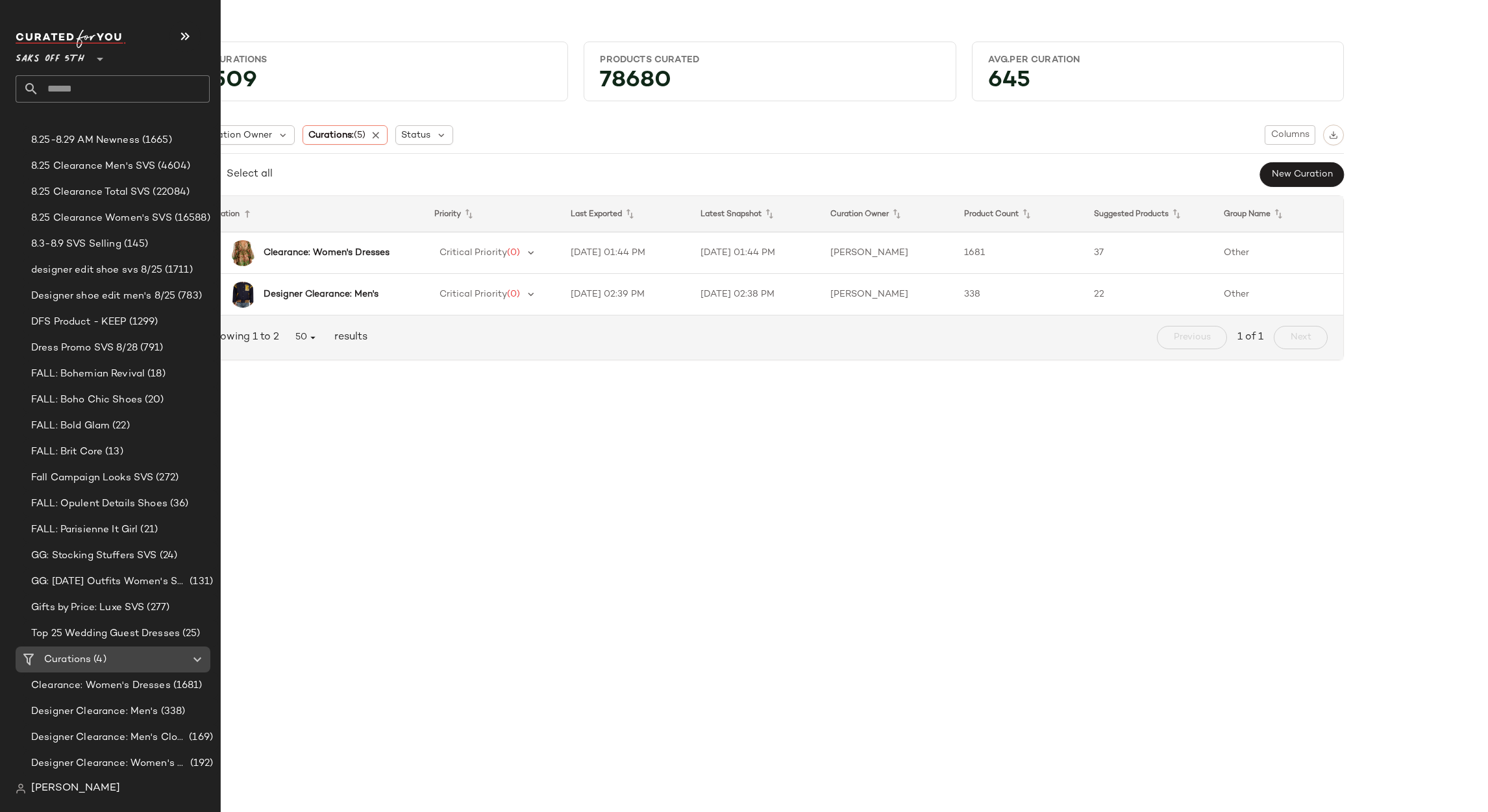
click at [100, 663] on span "(4)" at bounding box center [97, 660] width 14 height 14
